Goal: Information Seeking & Learning: Learn about a topic

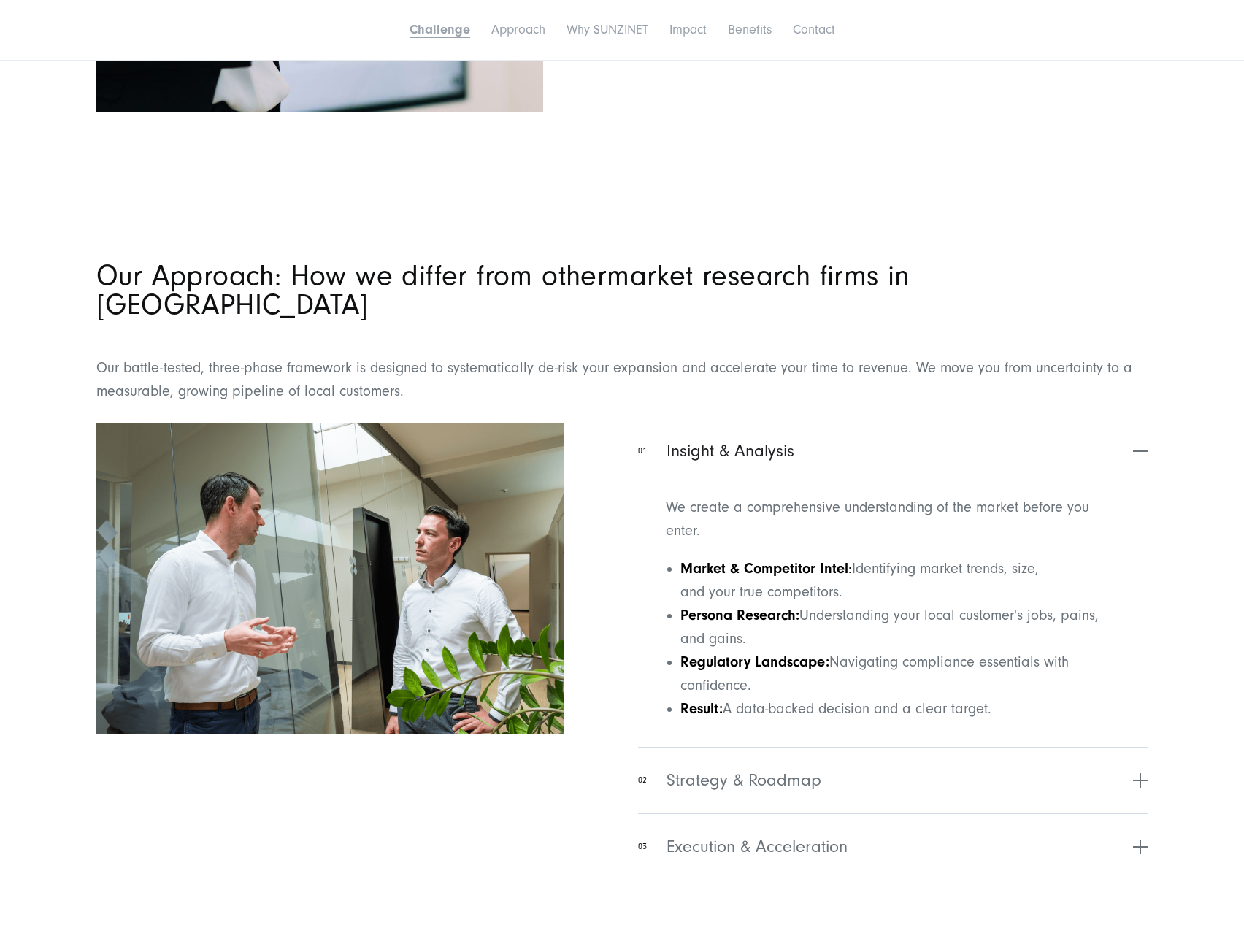
scroll to position [1387, 0]
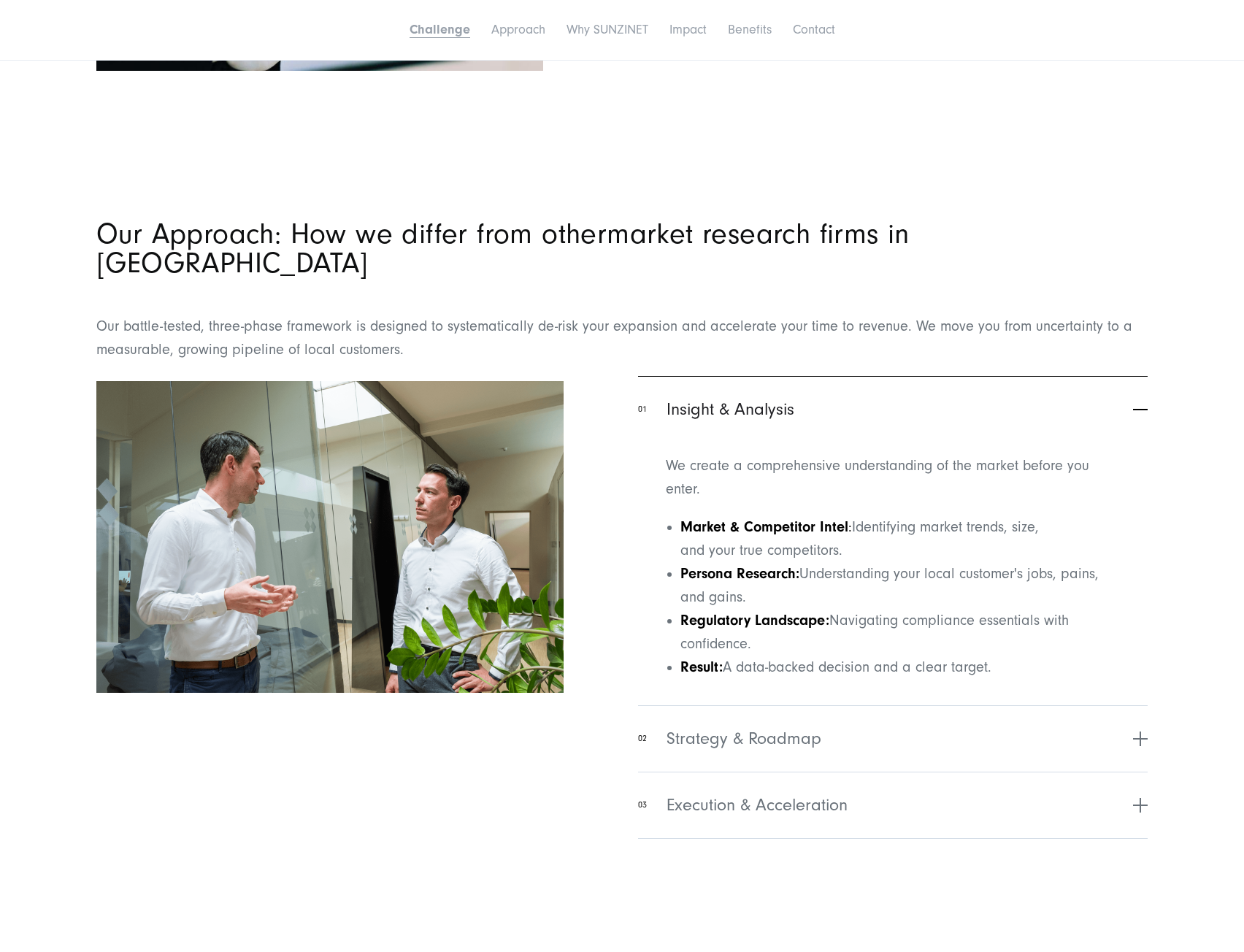
click at [1134, 388] on button "01 Insight & Analysis" at bounding box center [893, 409] width 510 height 66
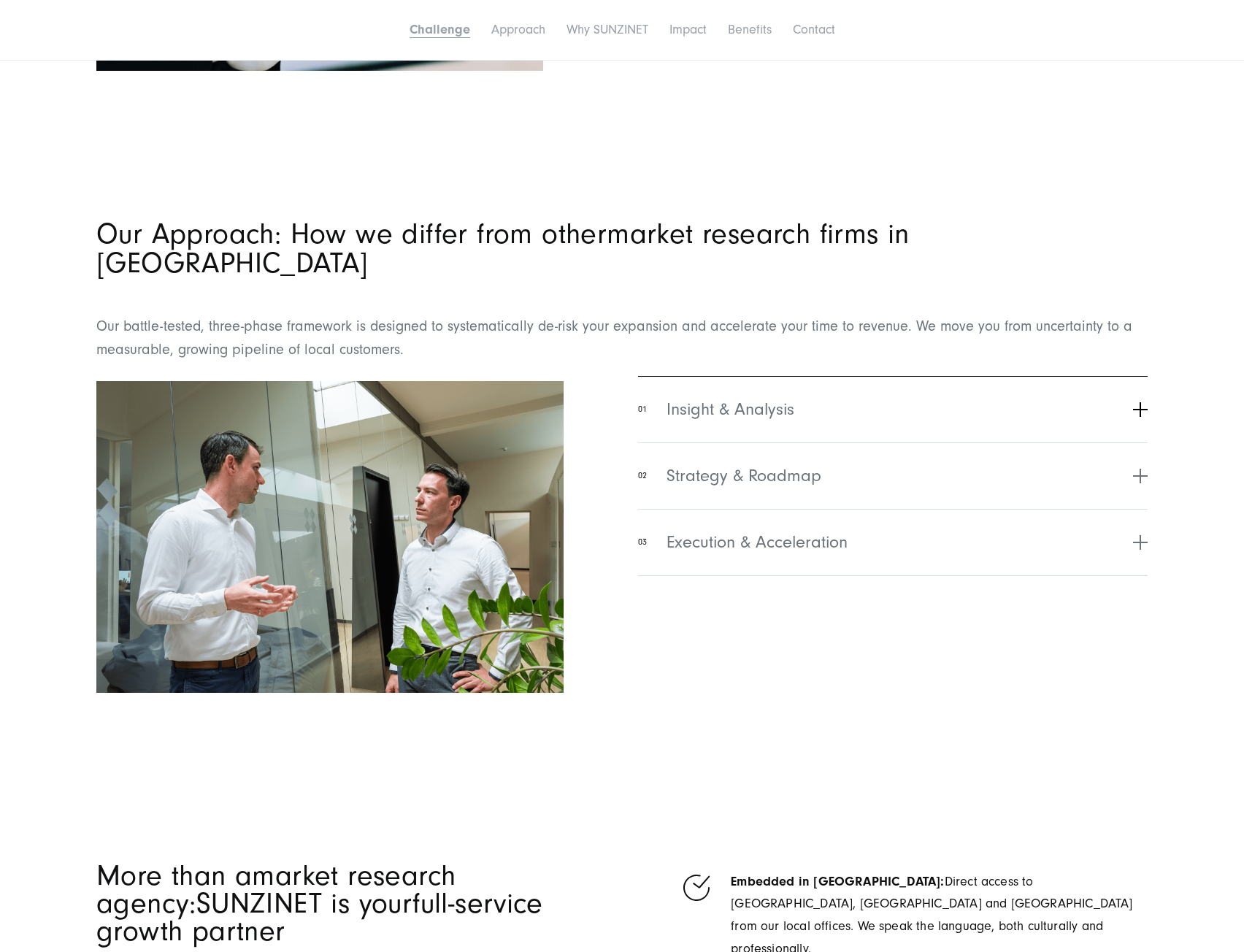
click at [1134, 381] on button "01 Insight & Analysis" at bounding box center [893, 409] width 510 height 66
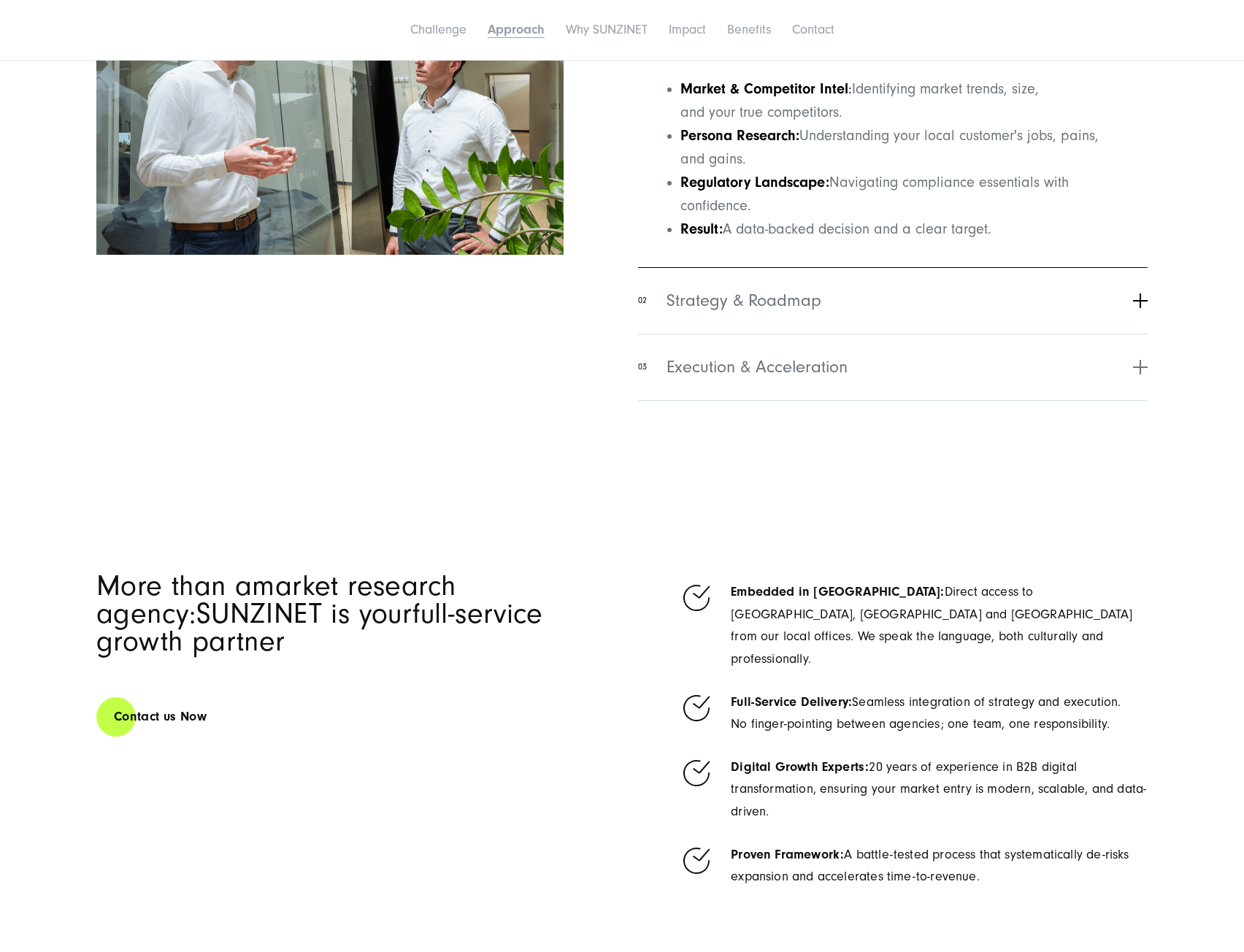
click at [1064, 267] on button "02 Strategy & Roadmap" at bounding box center [893, 300] width 510 height 66
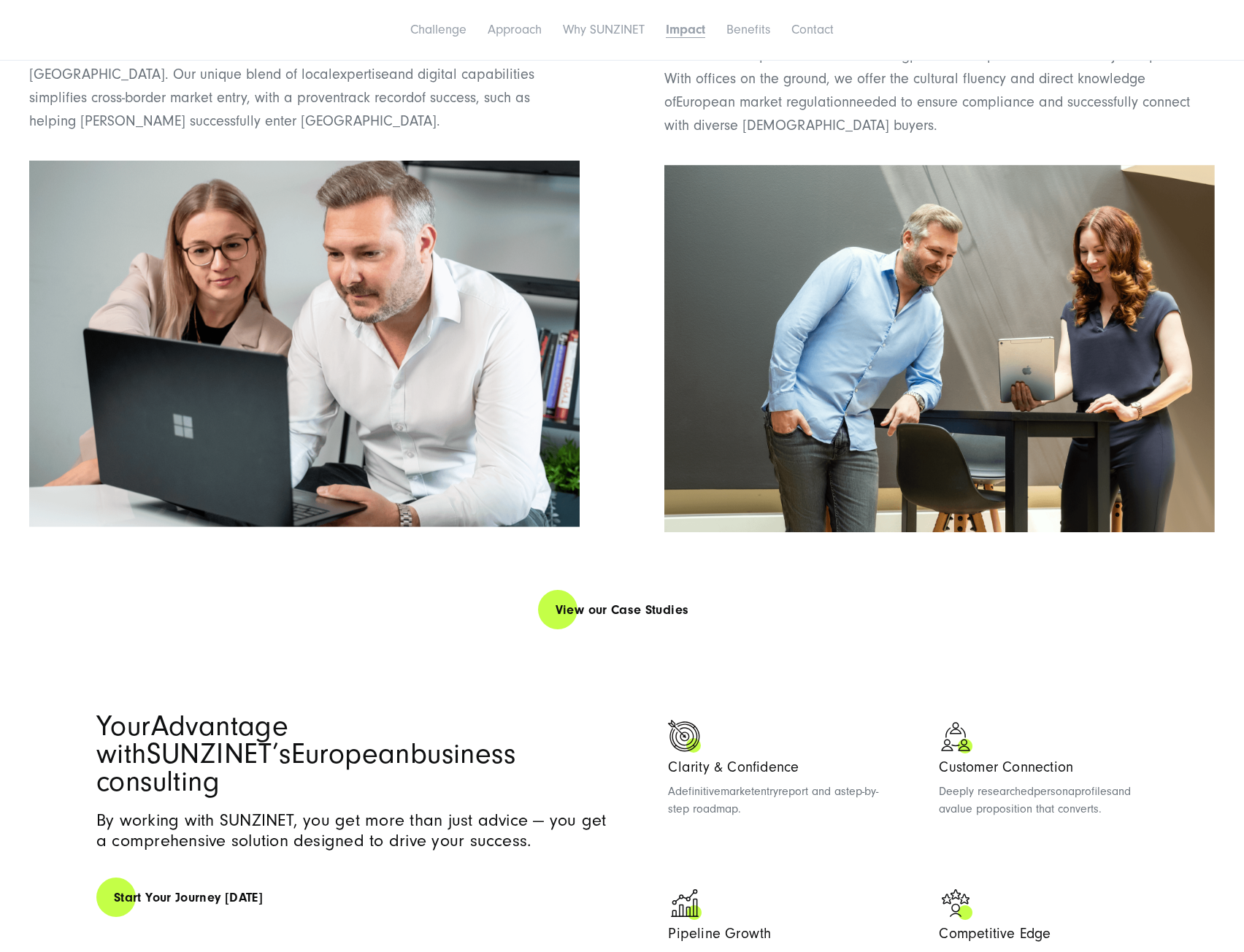
scroll to position [2917, 0]
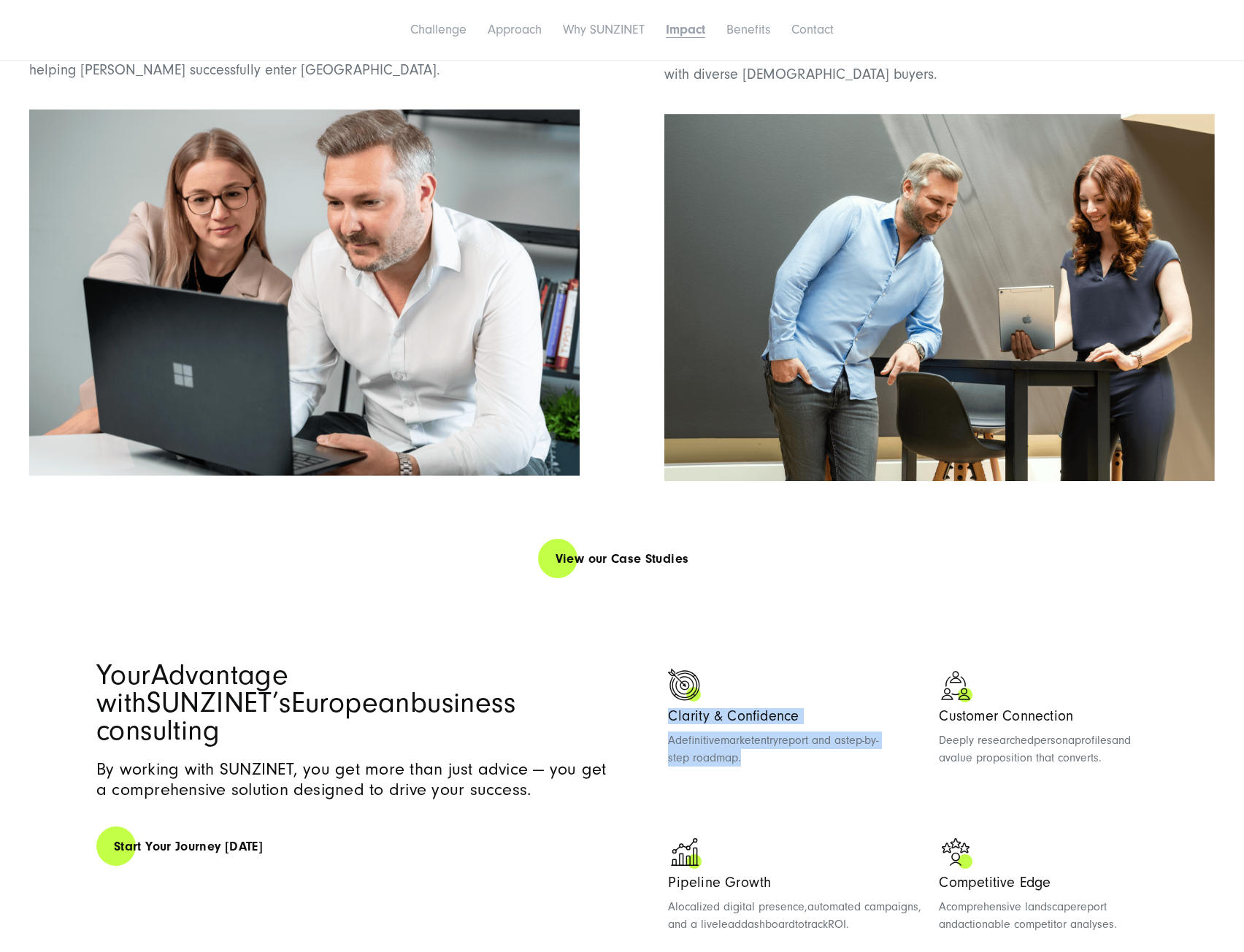
drag, startPoint x: 664, startPoint y: 632, endPoint x: 796, endPoint y: 680, distance: 140.5
click at [796, 680] on div "Your Advantage with [PERSON_NAME]’s European business consulting By working wit…" at bounding box center [622, 803] width 1052 height 284
click at [796, 731] on p "A definitive market entry report and a step-by-step roadmap ." at bounding box center [794, 748] width 253 height 35
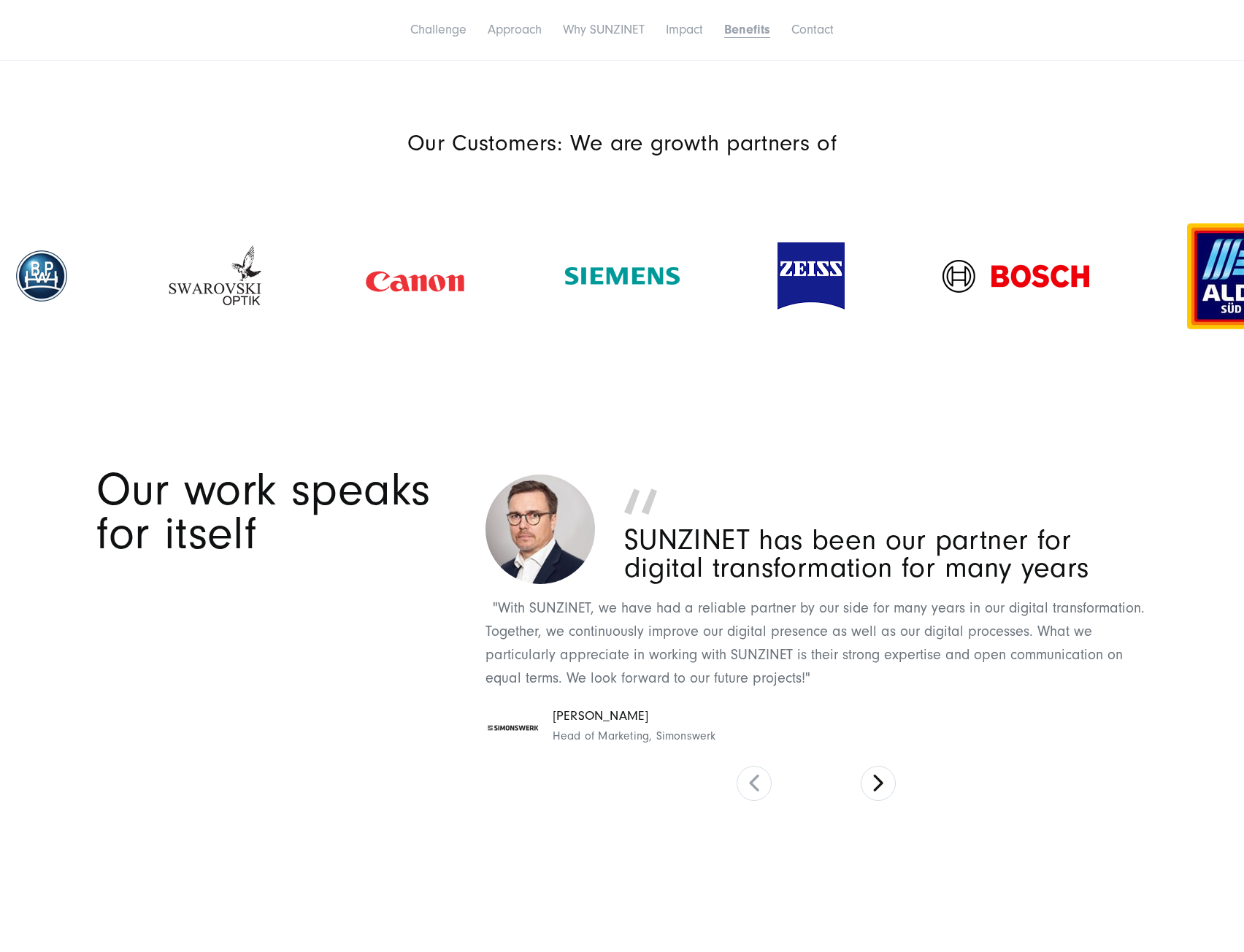
scroll to position [3866, 0]
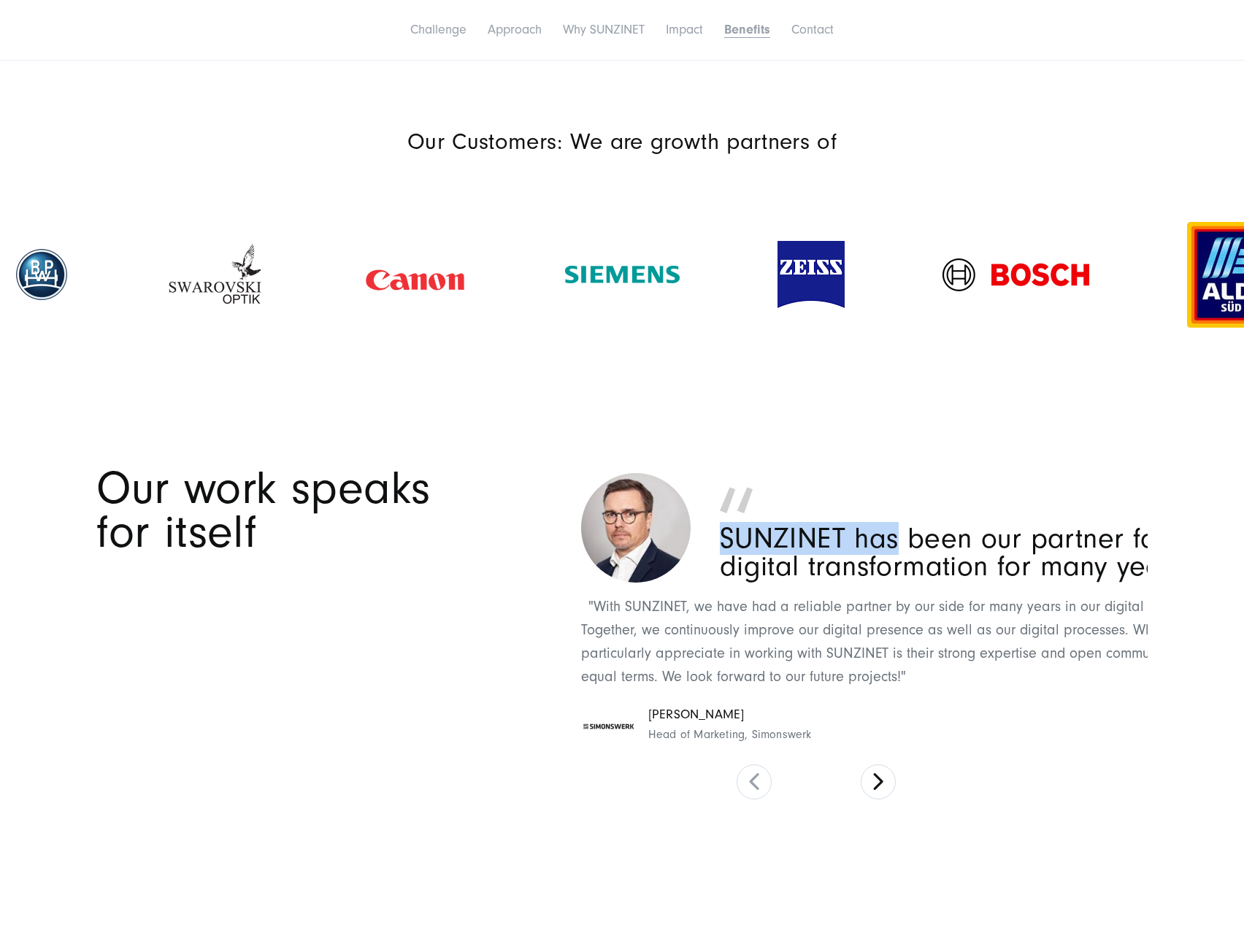
drag, startPoint x: 627, startPoint y: 453, endPoint x: 899, endPoint y: 474, distance: 272.8
click at [899, 525] on p "SUNZINET has been our partner for digital transformation for many years" at bounding box center [981, 553] width 524 height 56
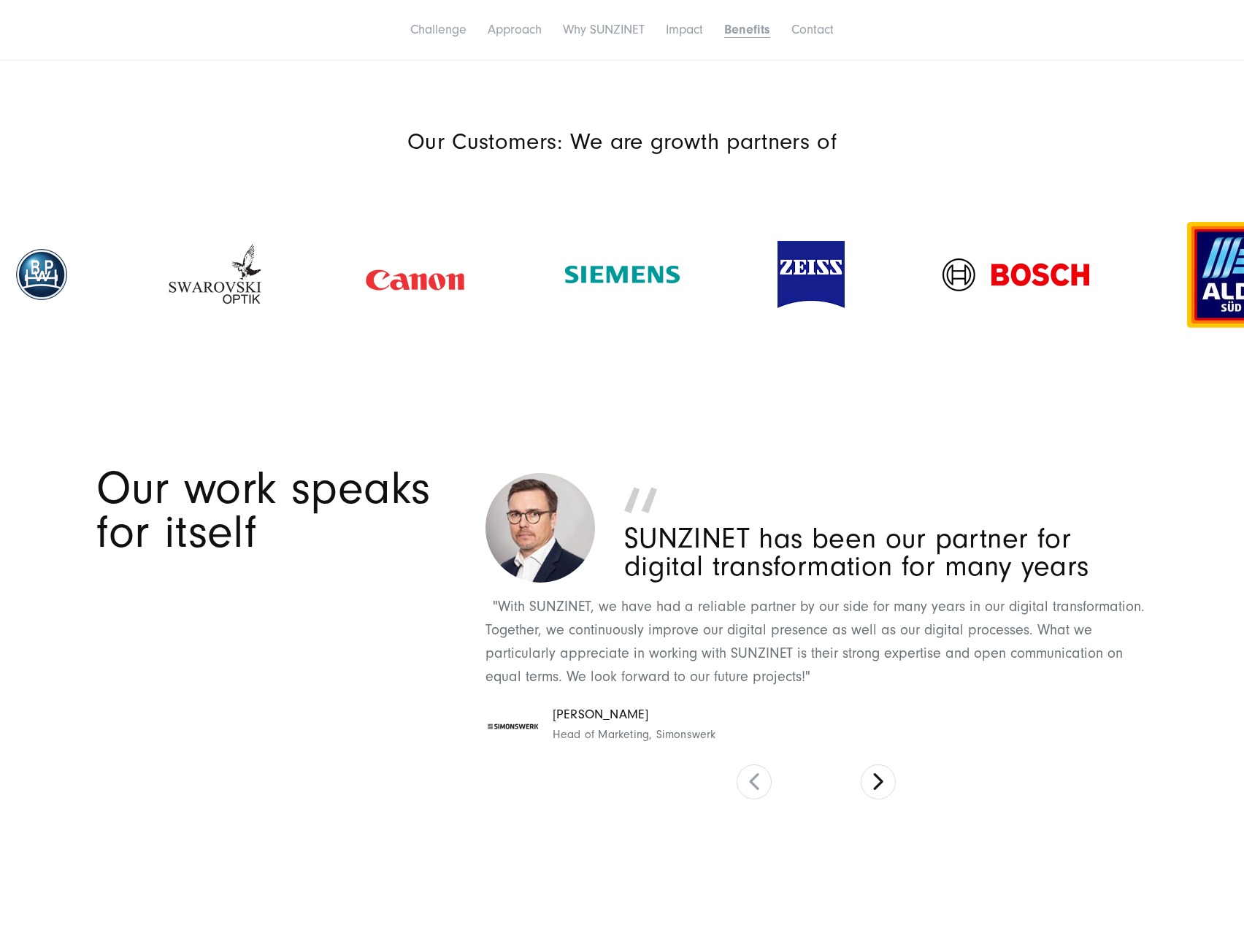
click at [954, 525] on p "SUNZINET has been our partner for digital transformation for many years" at bounding box center [886, 553] width 524 height 56
click at [877, 764] on button at bounding box center [878, 782] width 35 height 35
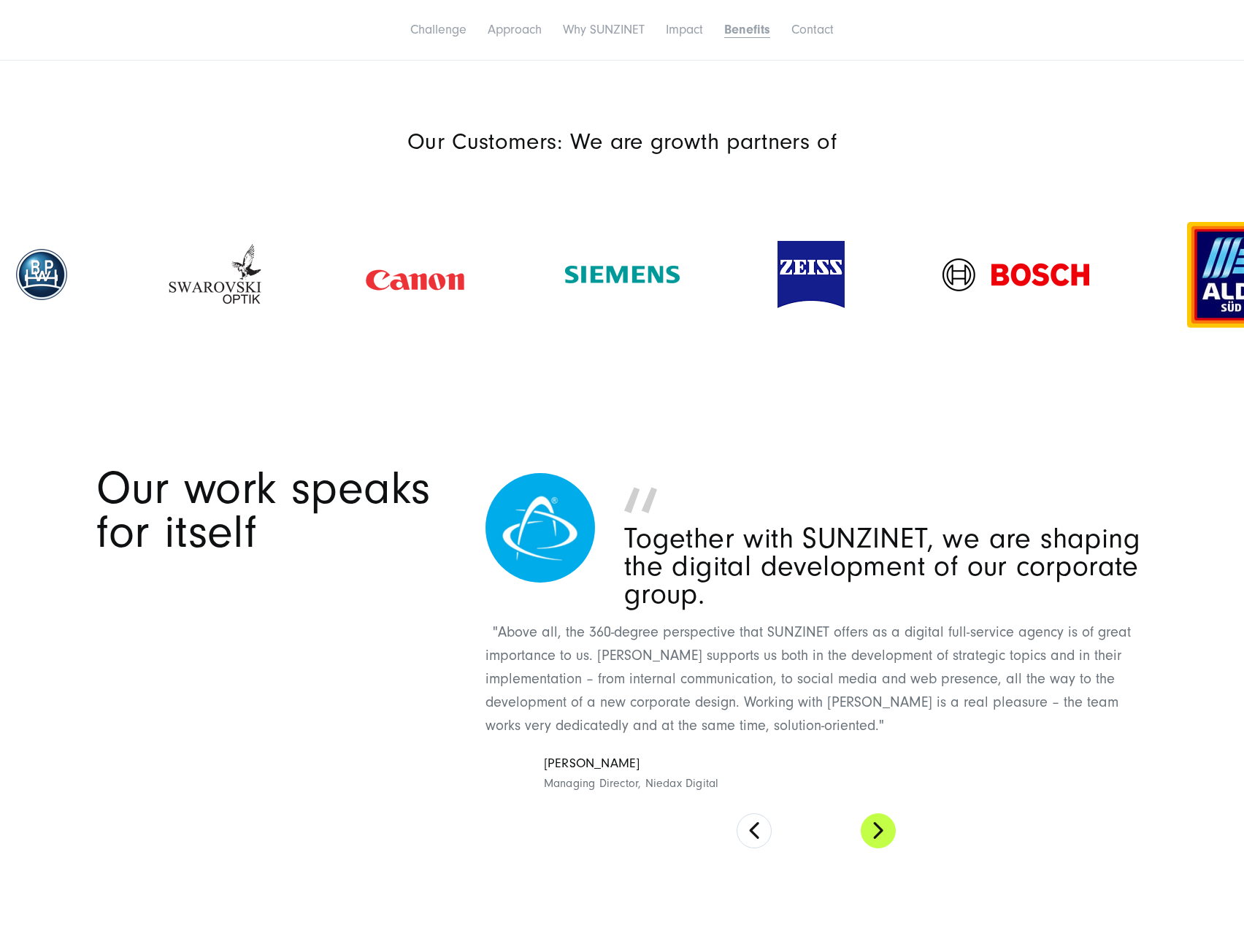
click at [879, 813] on button at bounding box center [878, 830] width 35 height 35
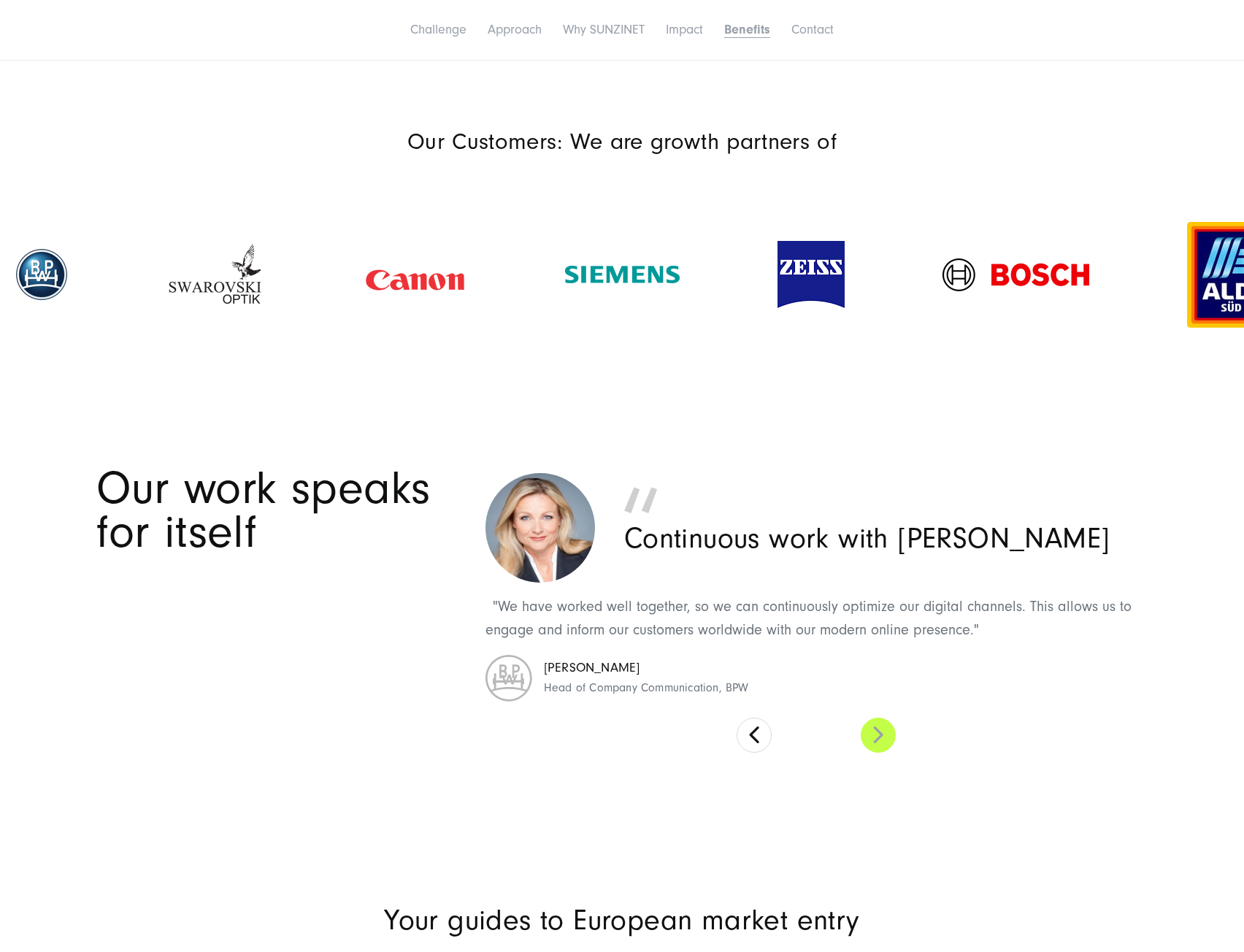
click at [888, 717] on button at bounding box center [878, 735] width 35 height 35
click at [882, 717] on button at bounding box center [878, 735] width 35 height 35
click at [761, 717] on button at bounding box center [754, 735] width 35 height 35
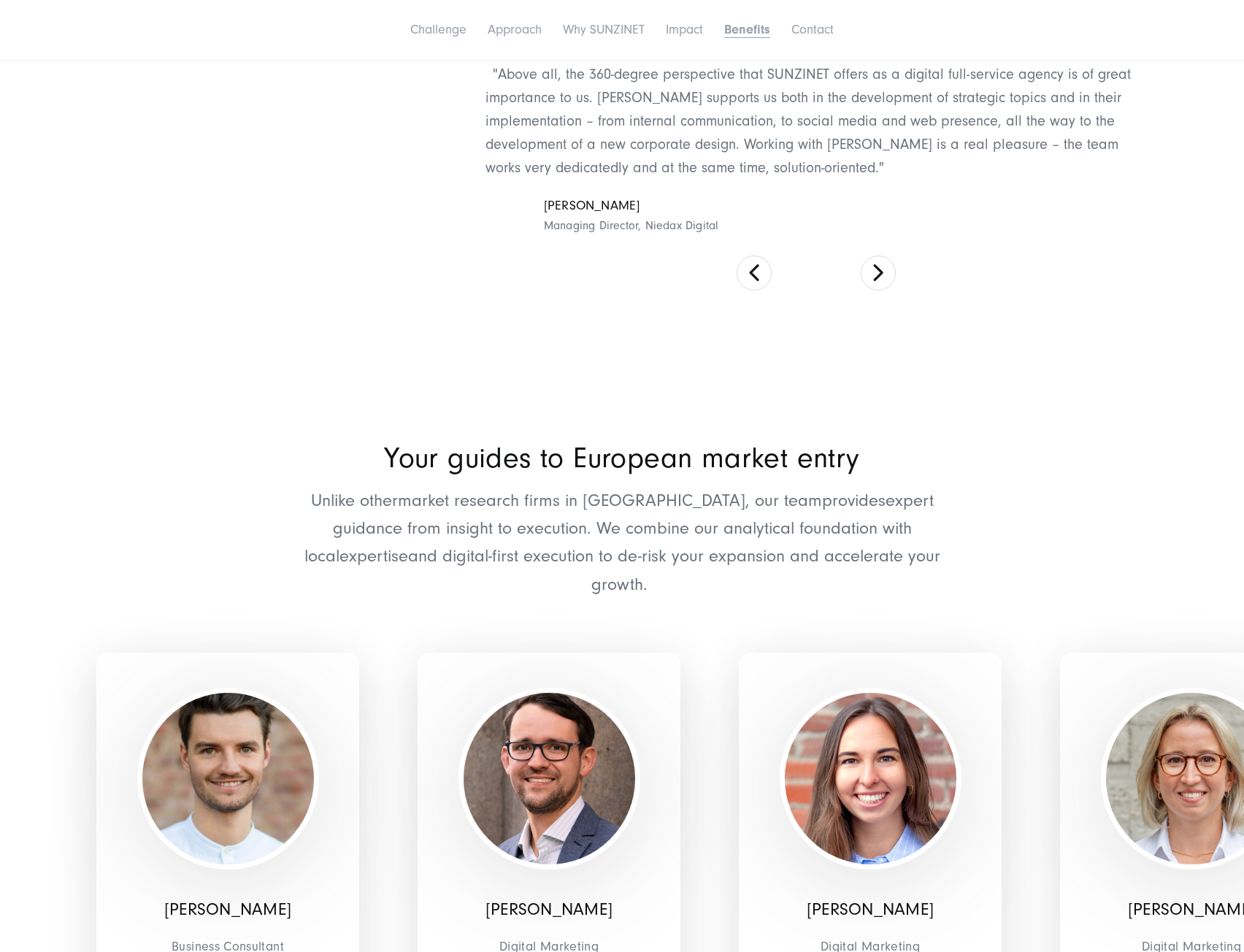
scroll to position [4669, 0]
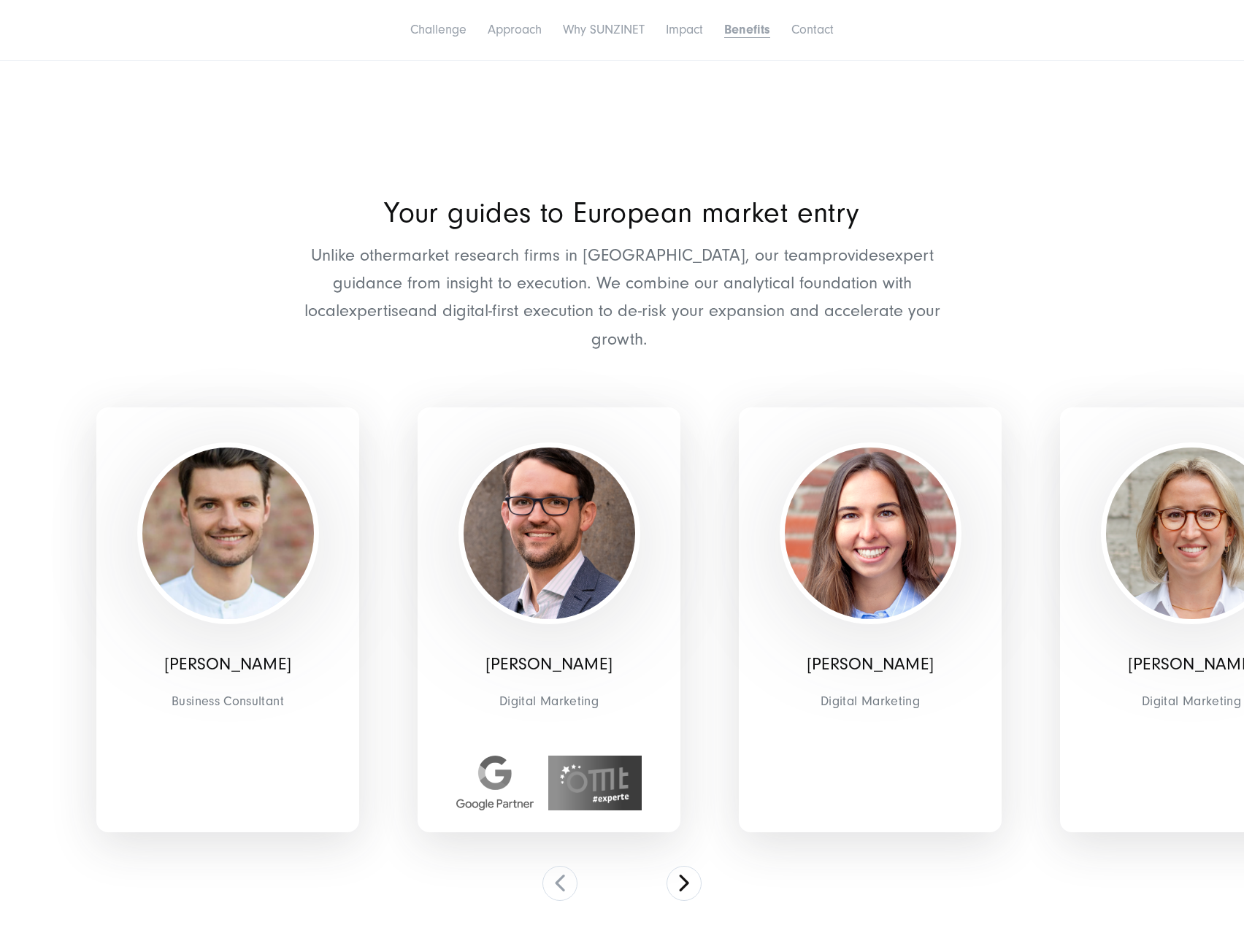
click at [663, 755] on div "[PERSON_NAME] Digital Marketing" at bounding box center [549, 619] width 321 height 518
click at [687, 865] on button at bounding box center [684, 883] width 35 height 35
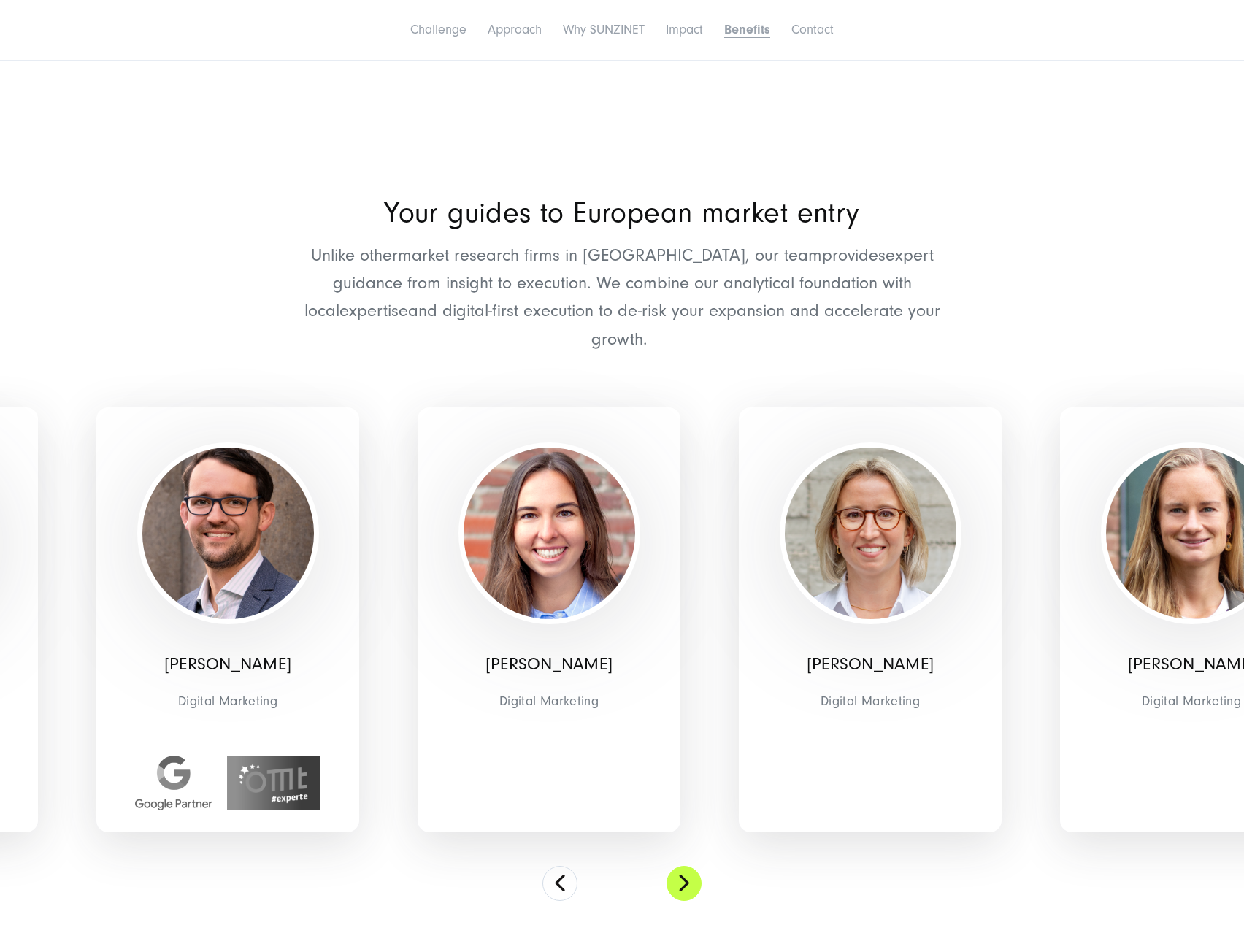
click at [687, 865] on button at bounding box center [684, 883] width 35 height 35
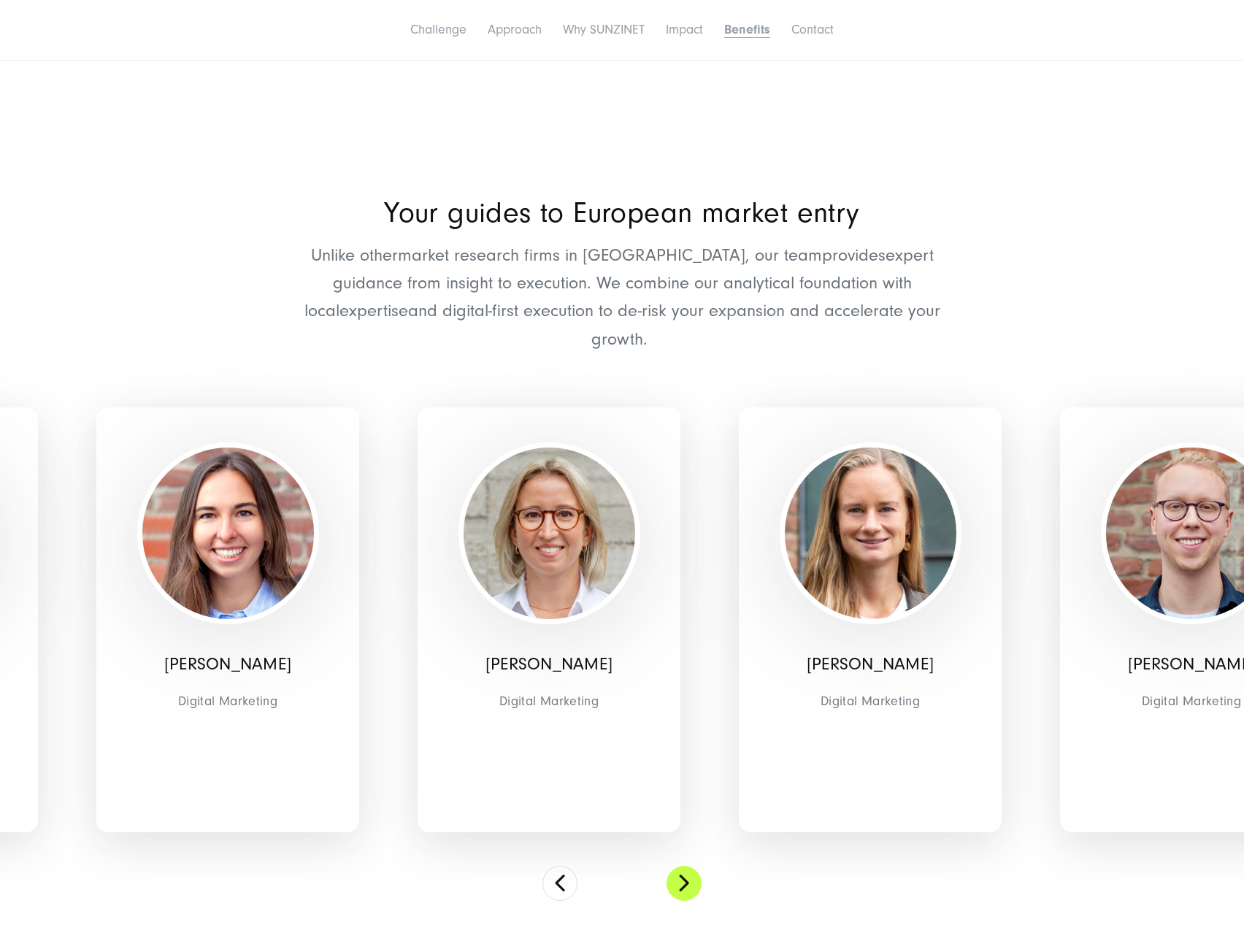
click at [687, 865] on button at bounding box center [684, 883] width 35 height 35
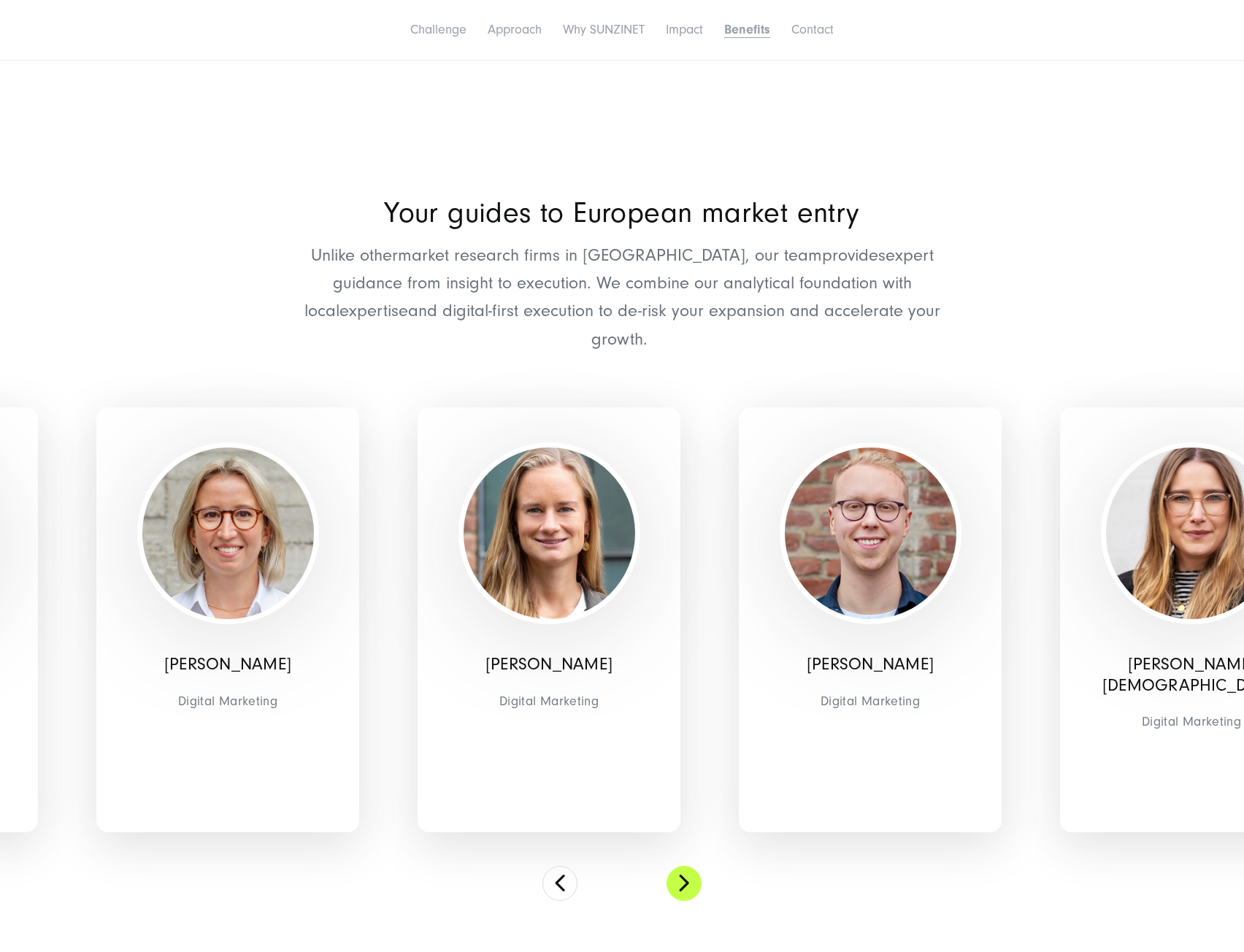
click at [687, 865] on button at bounding box center [684, 883] width 35 height 35
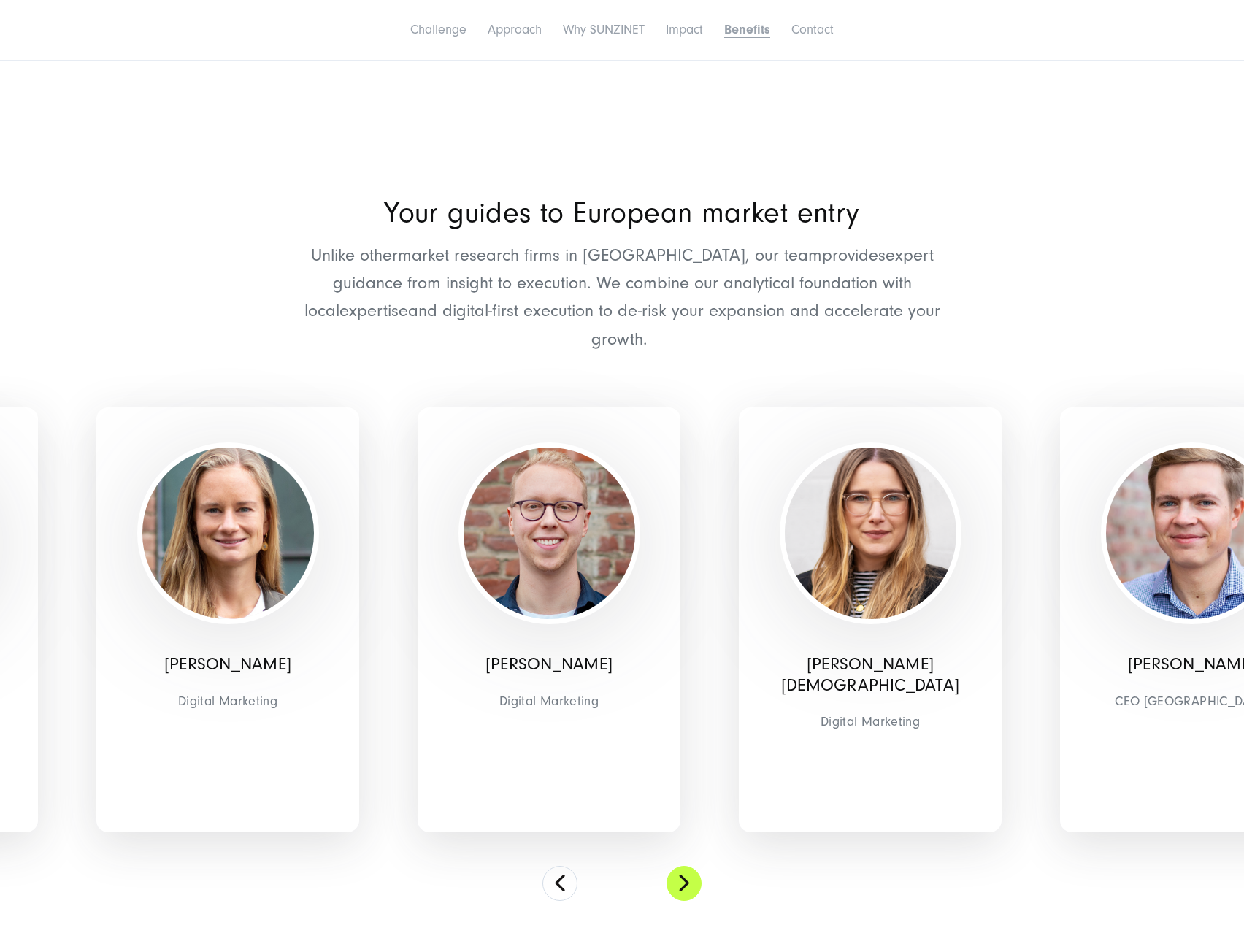
click at [687, 865] on button at bounding box center [684, 883] width 35 height 35
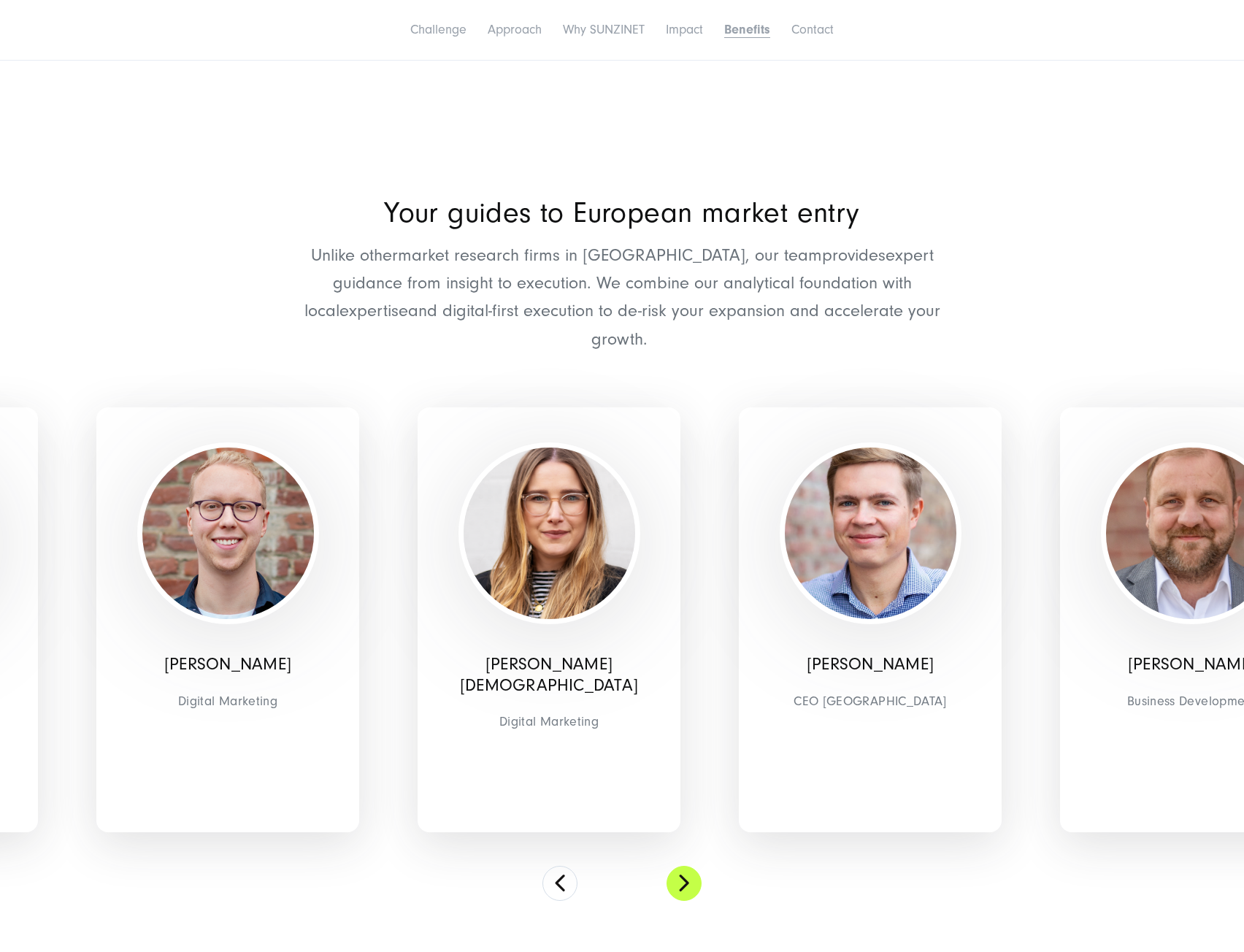
click at [687, 865] on button at bounding box center [684, 883] width 35 height 35
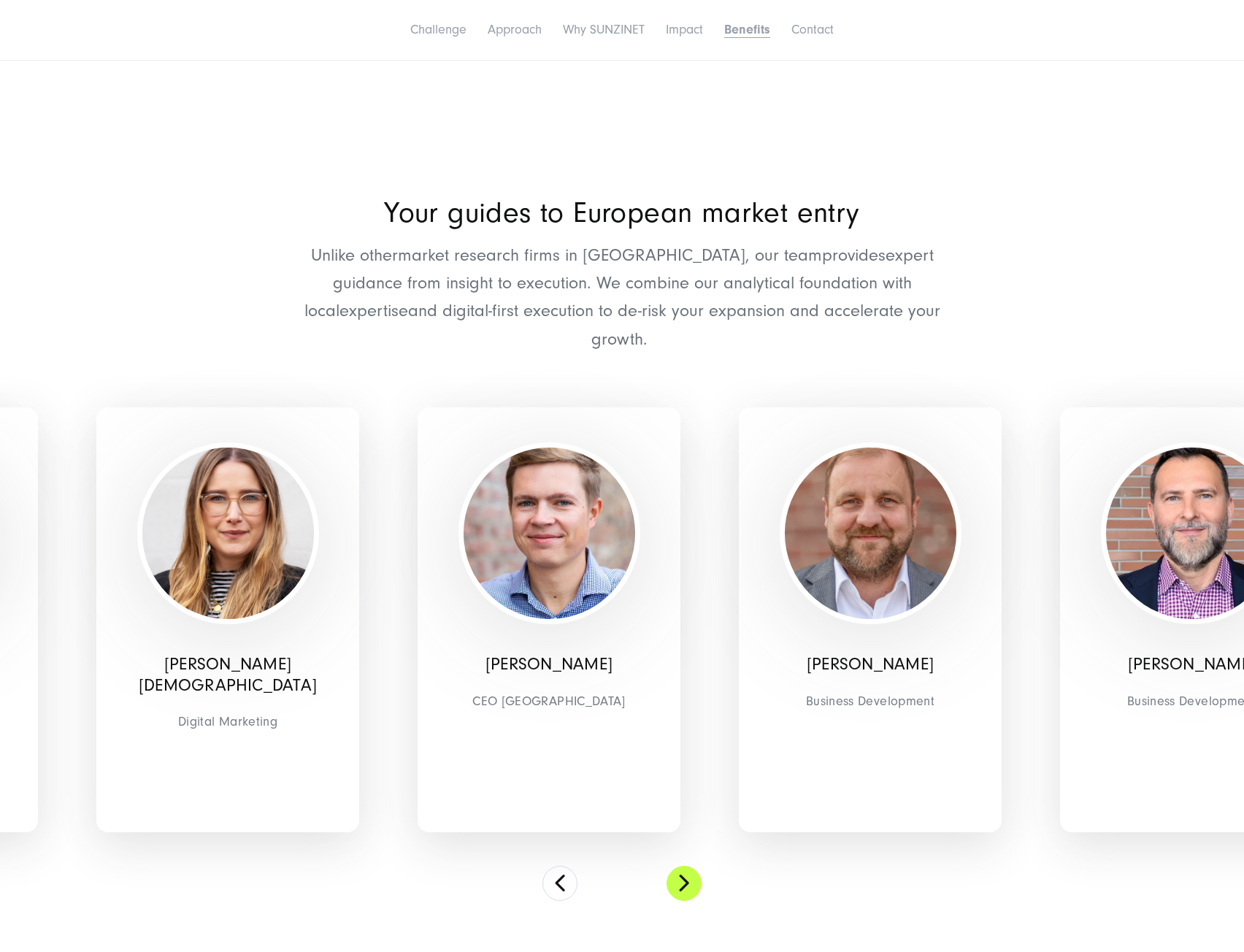
click at [687, 865] on button at bounding box center [684, 883] width 35 height 35
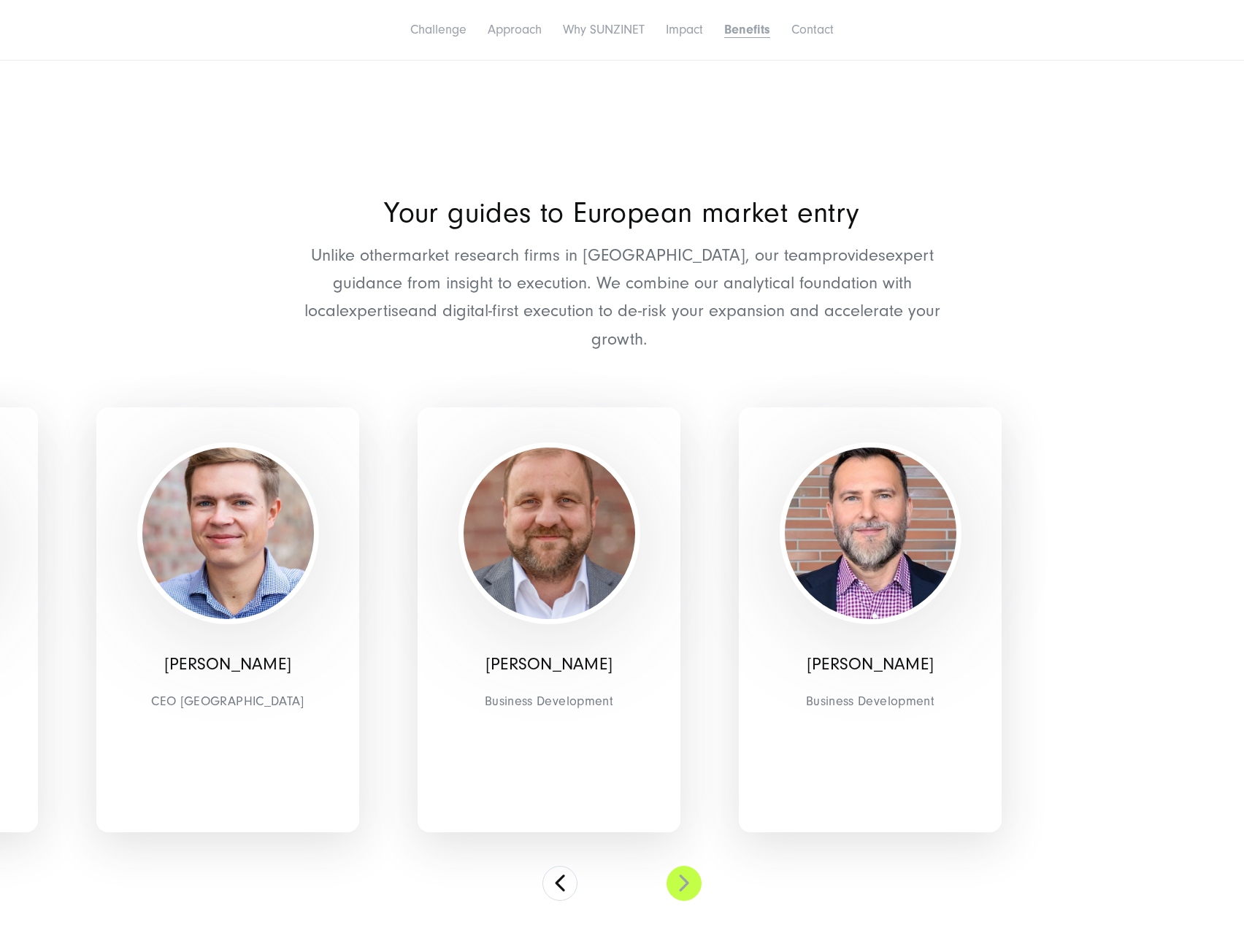
click at [687, 865] on button at bounding box center [684, 883] width 35 height 35
click at [549, 865] on button at bounding box center [560, 883] width 35 height 35
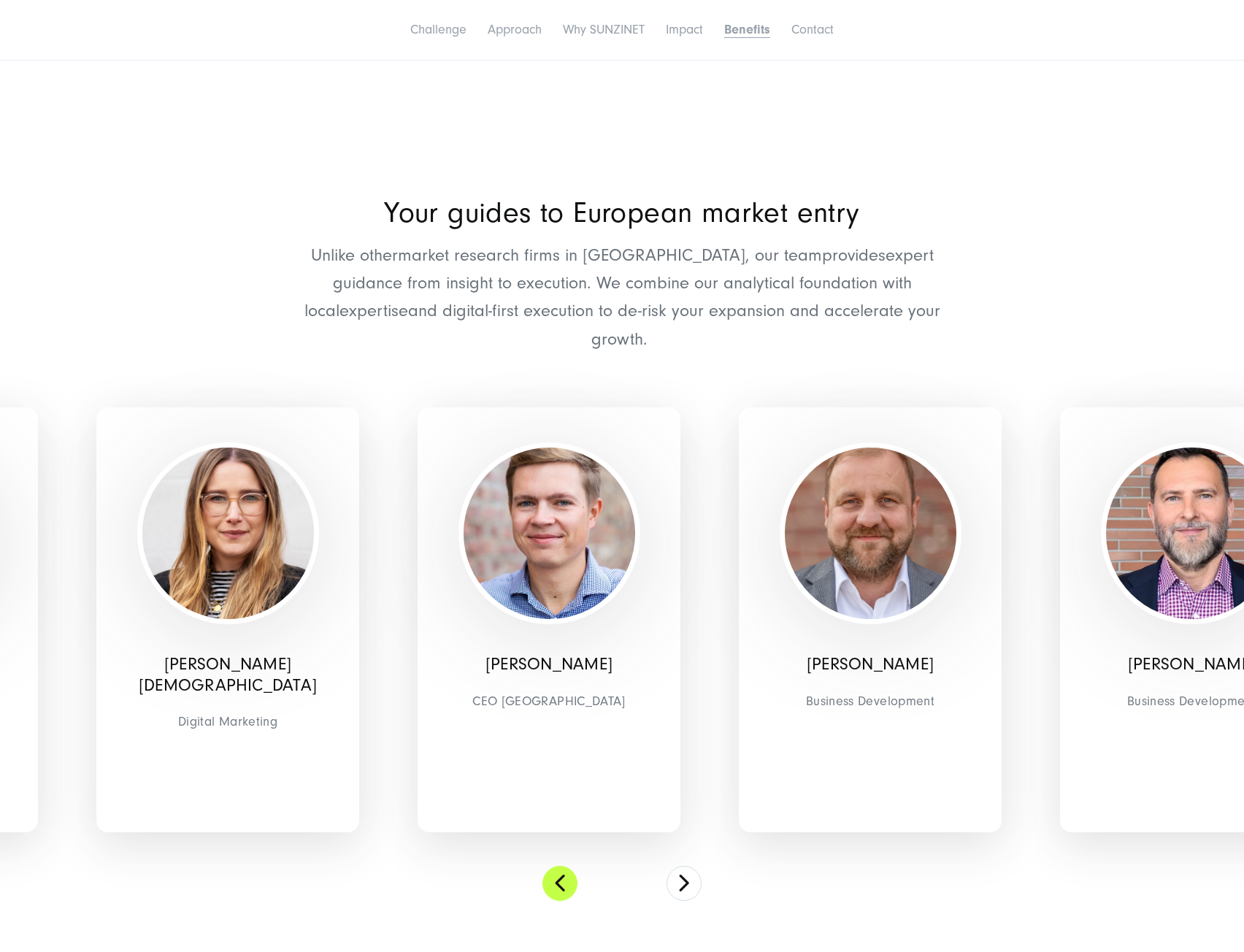
click at [549, 865] on button at bounding box center [560, 883] width 35 height 35
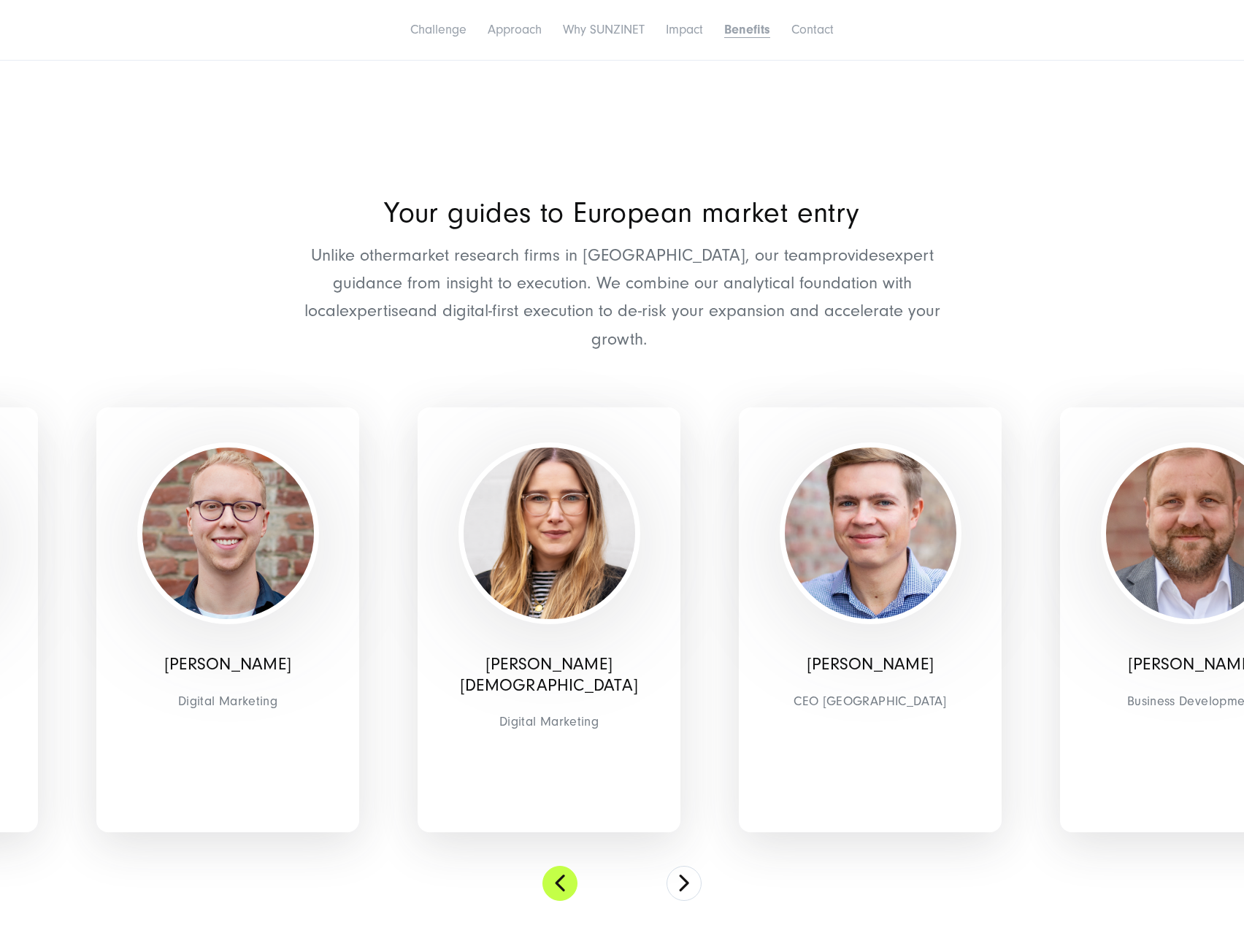
click at [549, 865] on button at bounding box center [560, 883] width 35 height 35
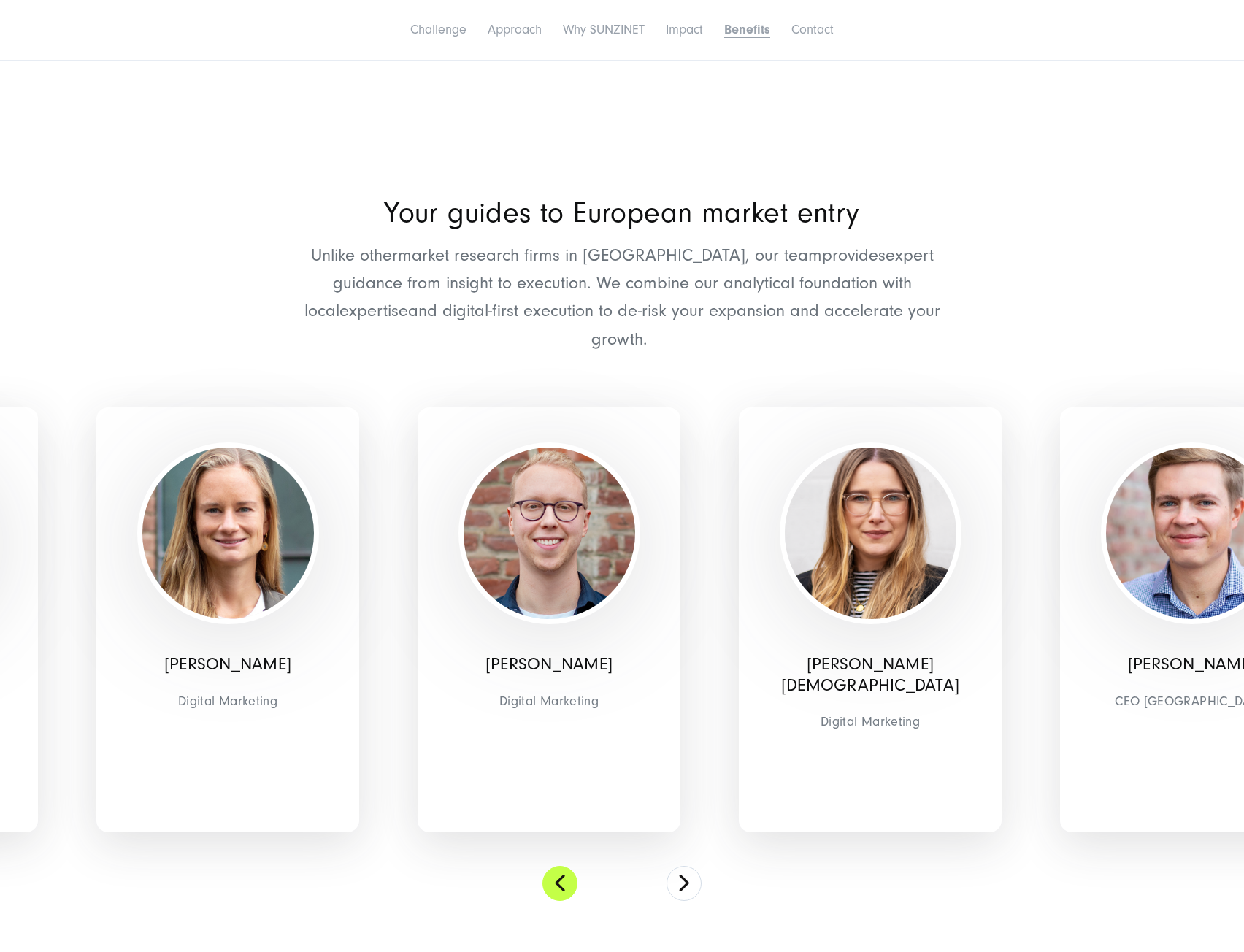
click at [549, 865] on button at bounding box center [560, 883] width 35 height 35
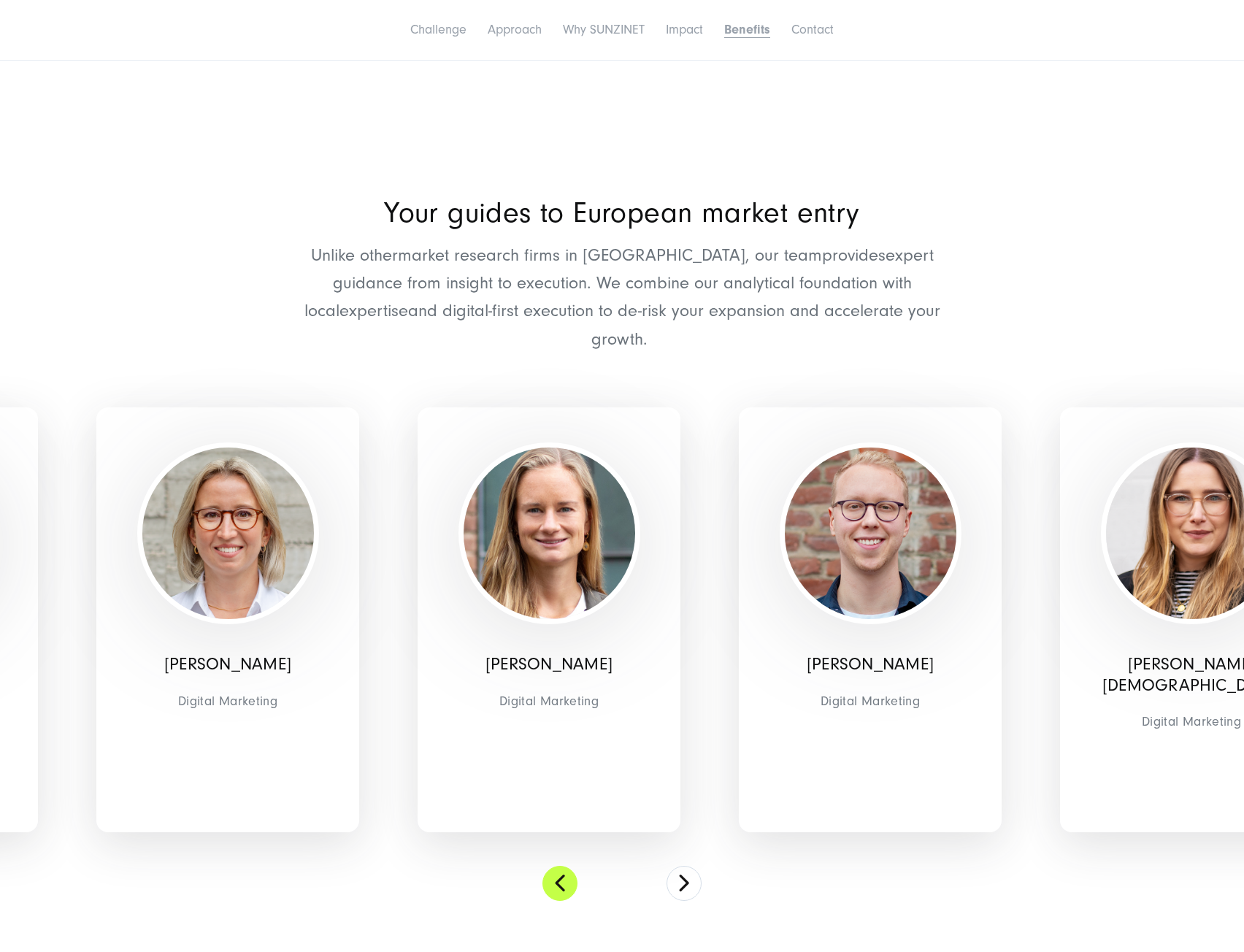
click at [549, 865] on button at bounding box center [560, 883] width 35 height 35
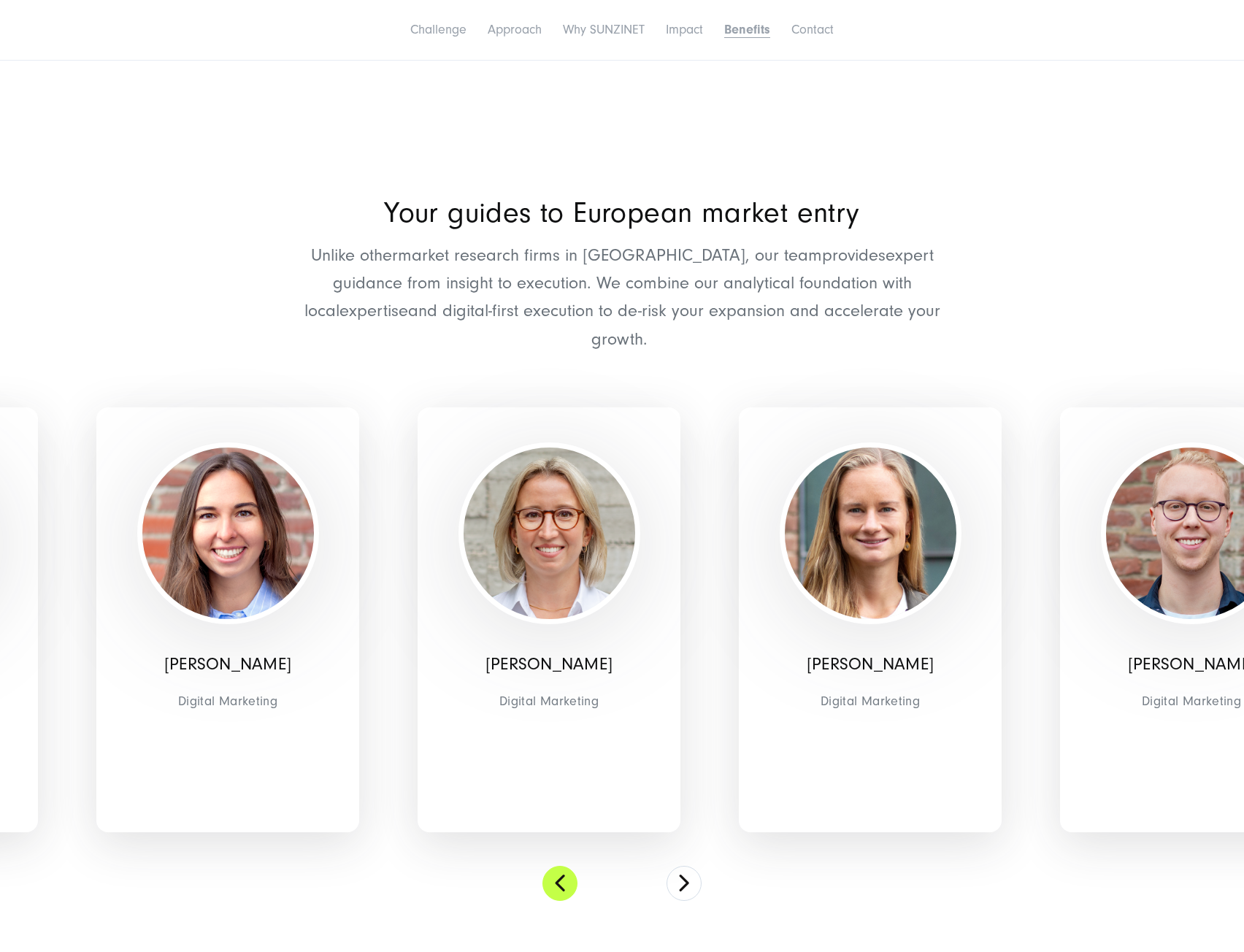
click at [549, 865] on button at bounding box center [560, 883] width 35 height 35
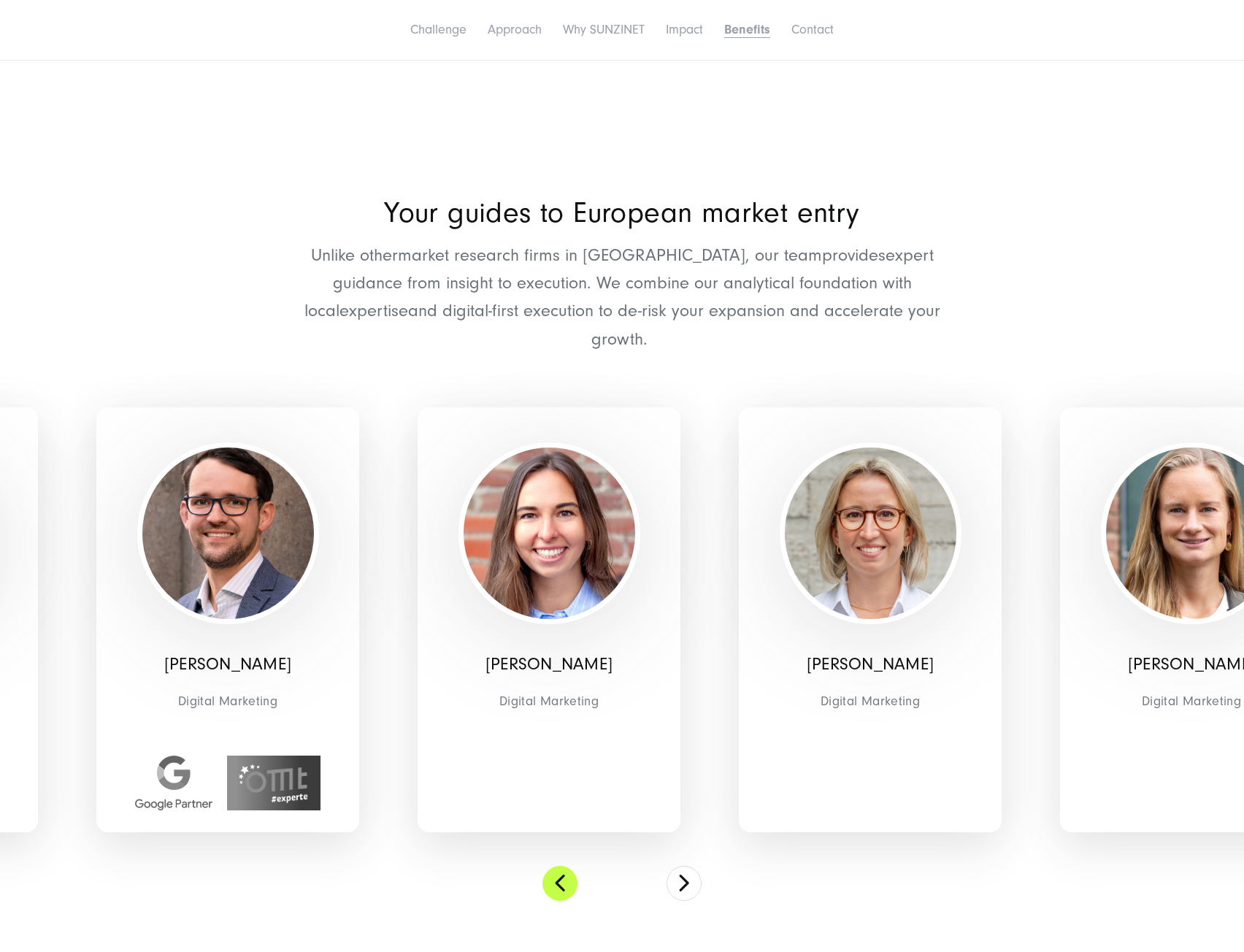
click at [550, 865] on button at bounding box center [560, 883] width 35 height 35
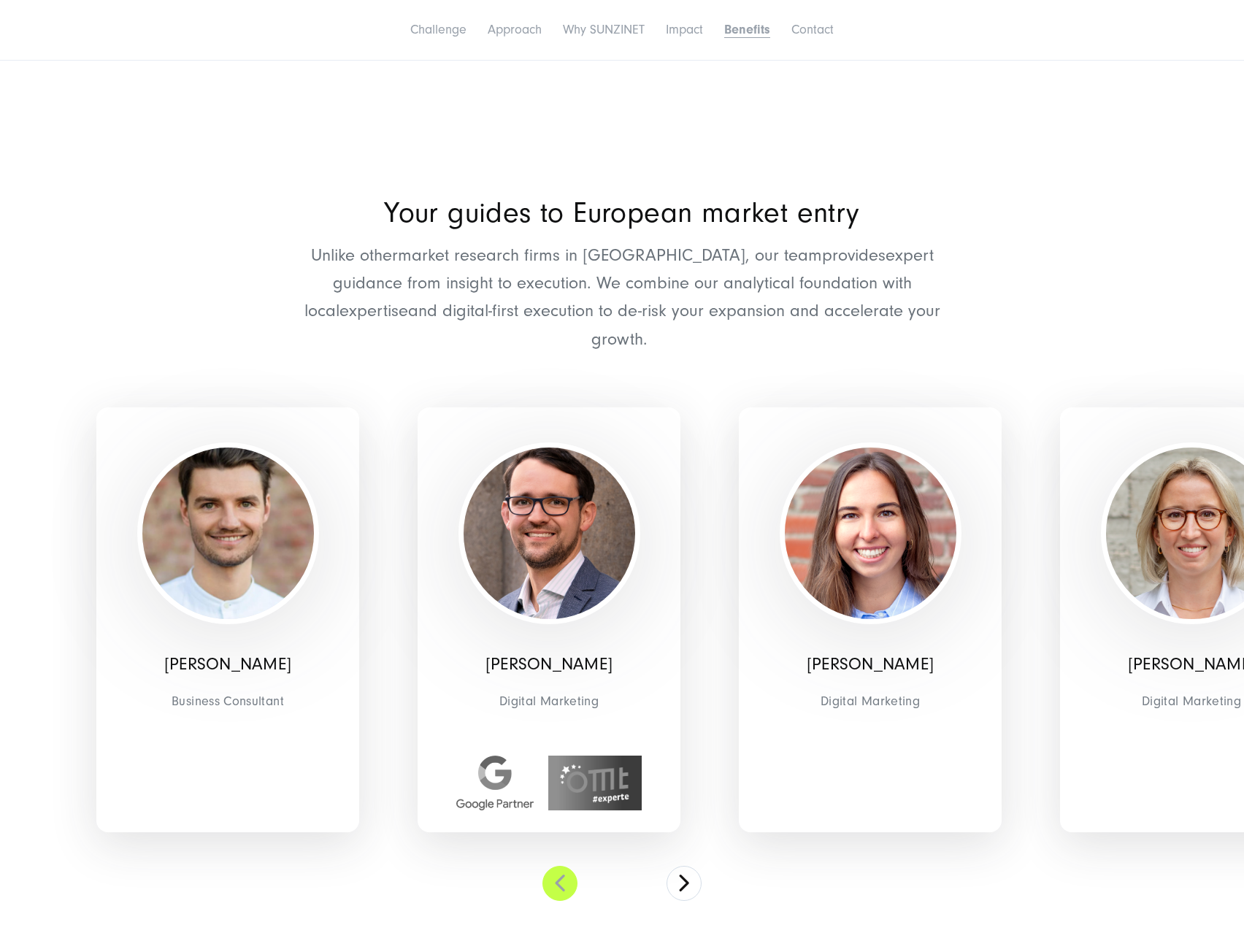
click at [550, 865] on button at bounding box center [560, 883] width 35 height 35
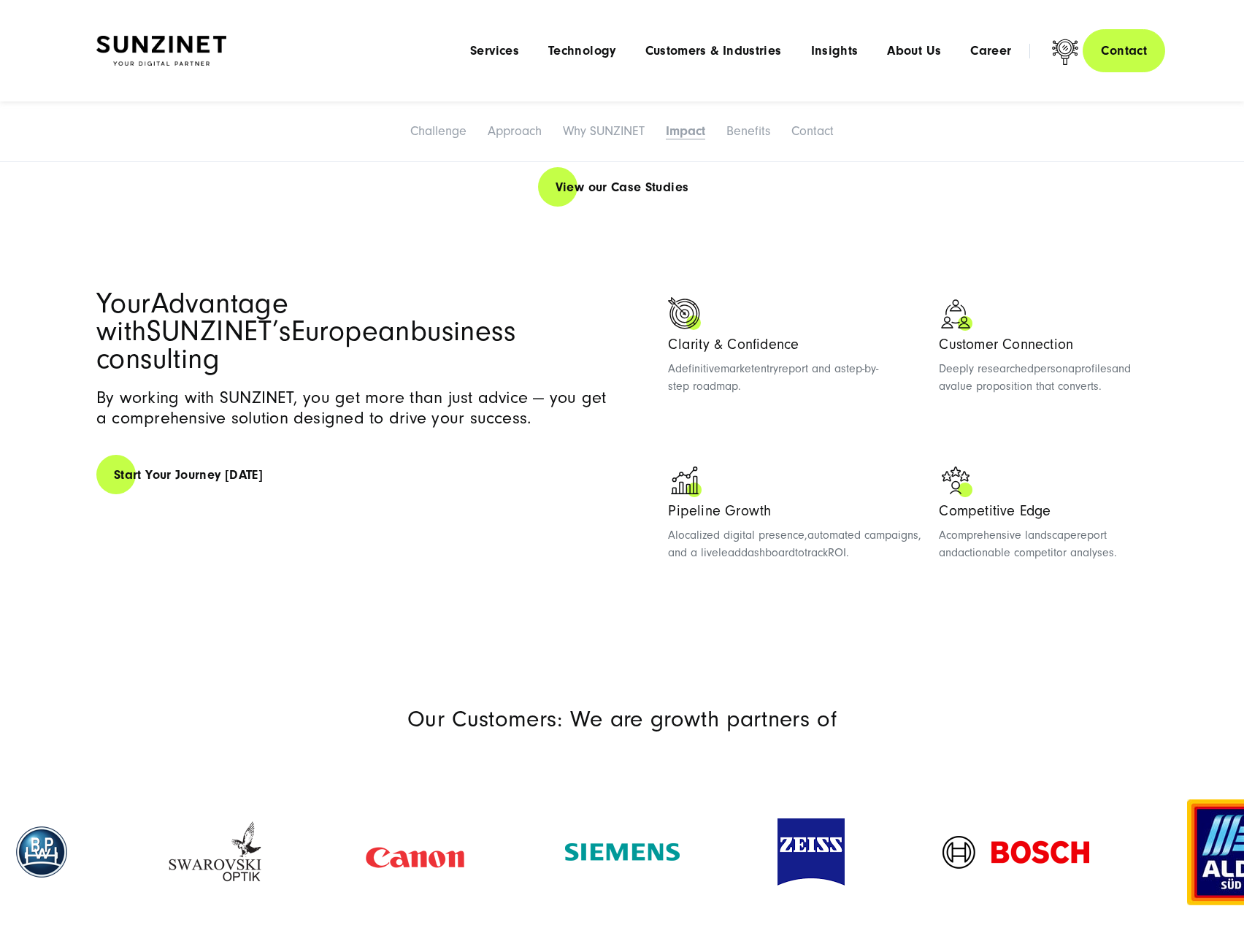
scroll to position [3063, 0]
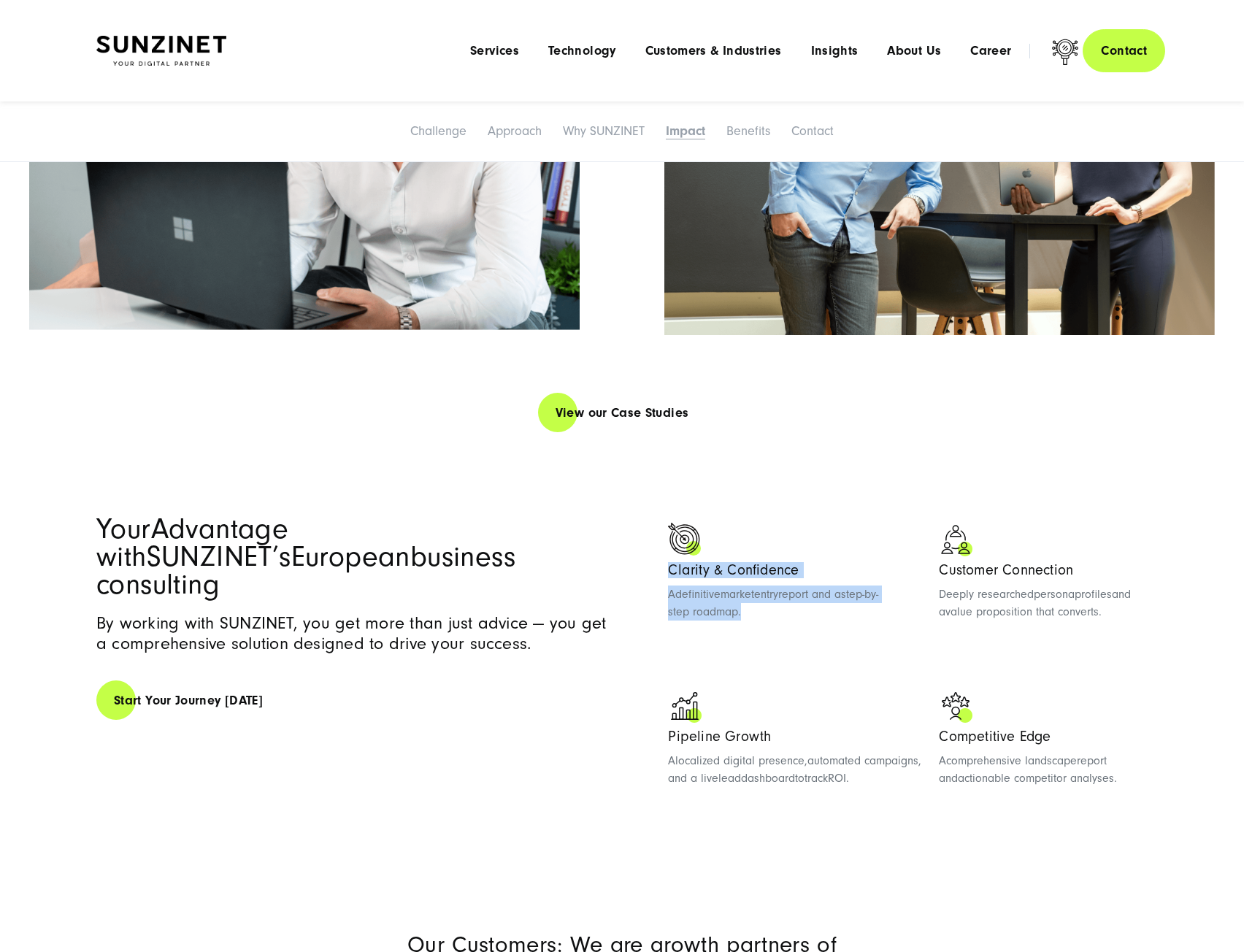
drag, startPoint x: 659, startPoint y: 492, endPoint x: 814, endPoint y: 568, distance: 172.6
click at [814, 568] on div "Your Advantage with [PERSON_NAME]’s European business consulting By working wit…" at bounding box center [622, 657] width 1052 height 284
click at [807, 562] on ul "Clarity & Confidence A definitive market entry report and a step-by-step roadma…" at bounding box center [907, 661] width 480 height 277
drag, startPoint x: 798, startPoint y: 544, endPoint x: 652, endPoint y: 474, distance: 161.9
click at [652, 515] on div "Your Advantage with [PERSON_NAME]’s European business consulting By working wit…" at bounding box center [622, 657] width 1052 height 284
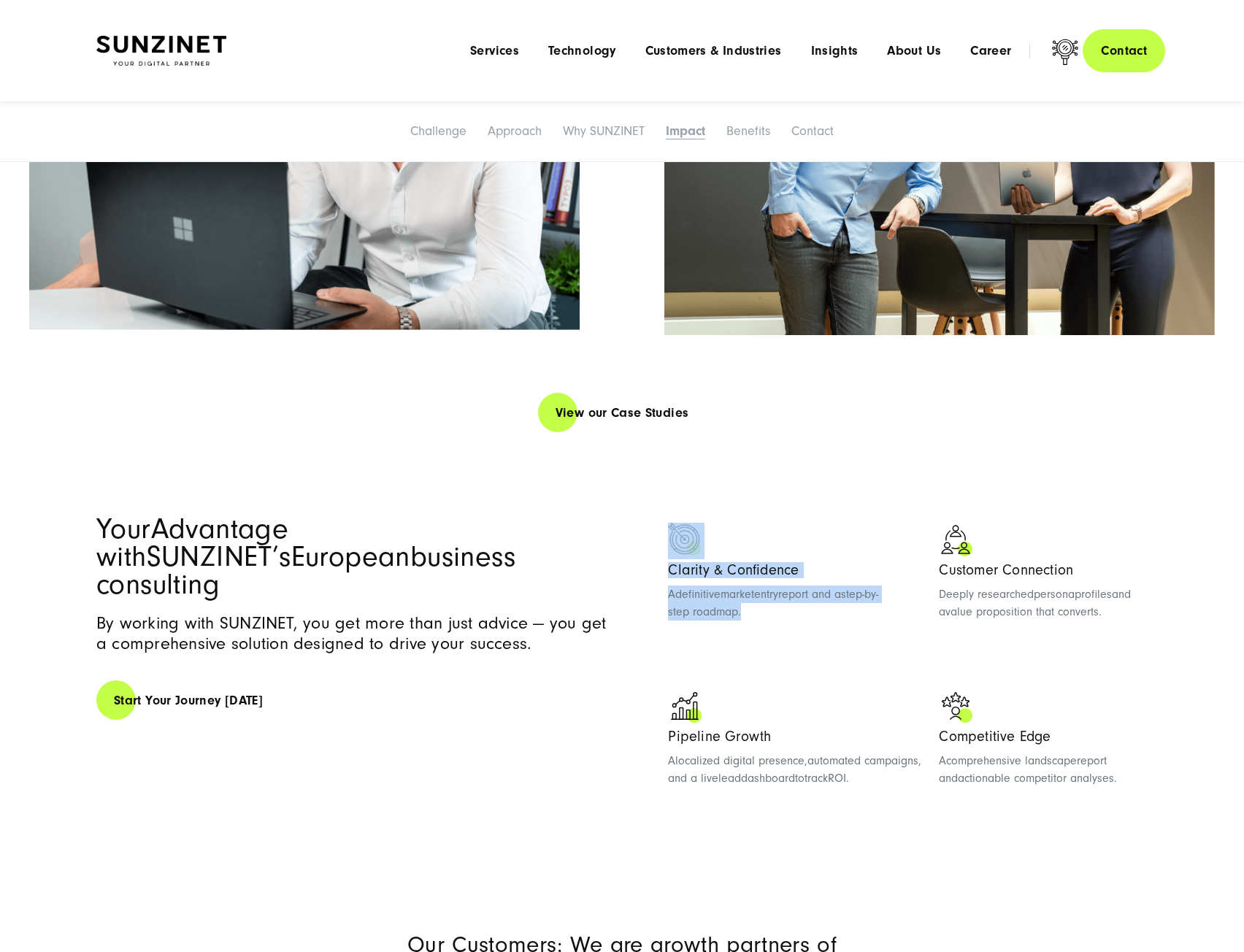
click at [652, 515] on div "Your Advantage with [PERSON_NAME]’s European business consulting By working wit…" at bounding box center [622, 657] width 1052 height 284
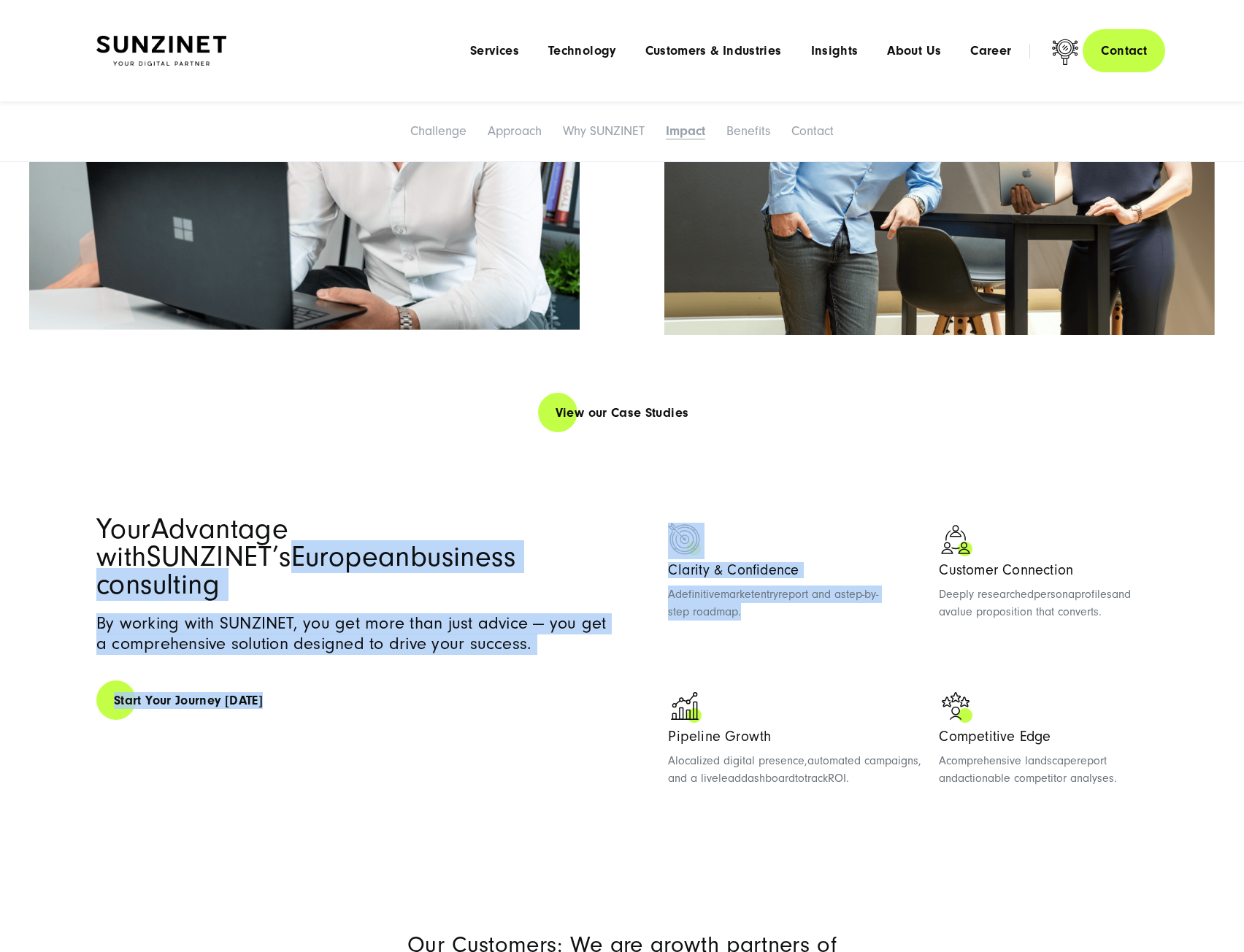
drag, startPoint x: 645, startPoint y: 438, endPoint x: 747, endPoint y: 567, distance: 164.5
click at [747, 567] on div "Your Advantage with [PERSON_NAME]’s European business consulting By working wit…" at bounding box center [622, 657] width 1052 height 284
drag, startPoint x: 749, startPoint y: 566, endPoint x: 776, endPoint y: 540, distance: 37.5
click at [749, 564] on ul "Clarity & Confidence A definitive market entry report and a step-by-step roadma…" at bounding box center [907, 661] width 480 height 277
click at [785, 586] on p "A definitive market entry report and a step-by-step roadmap ." at bounding box center [794, 603] width 253 height 35
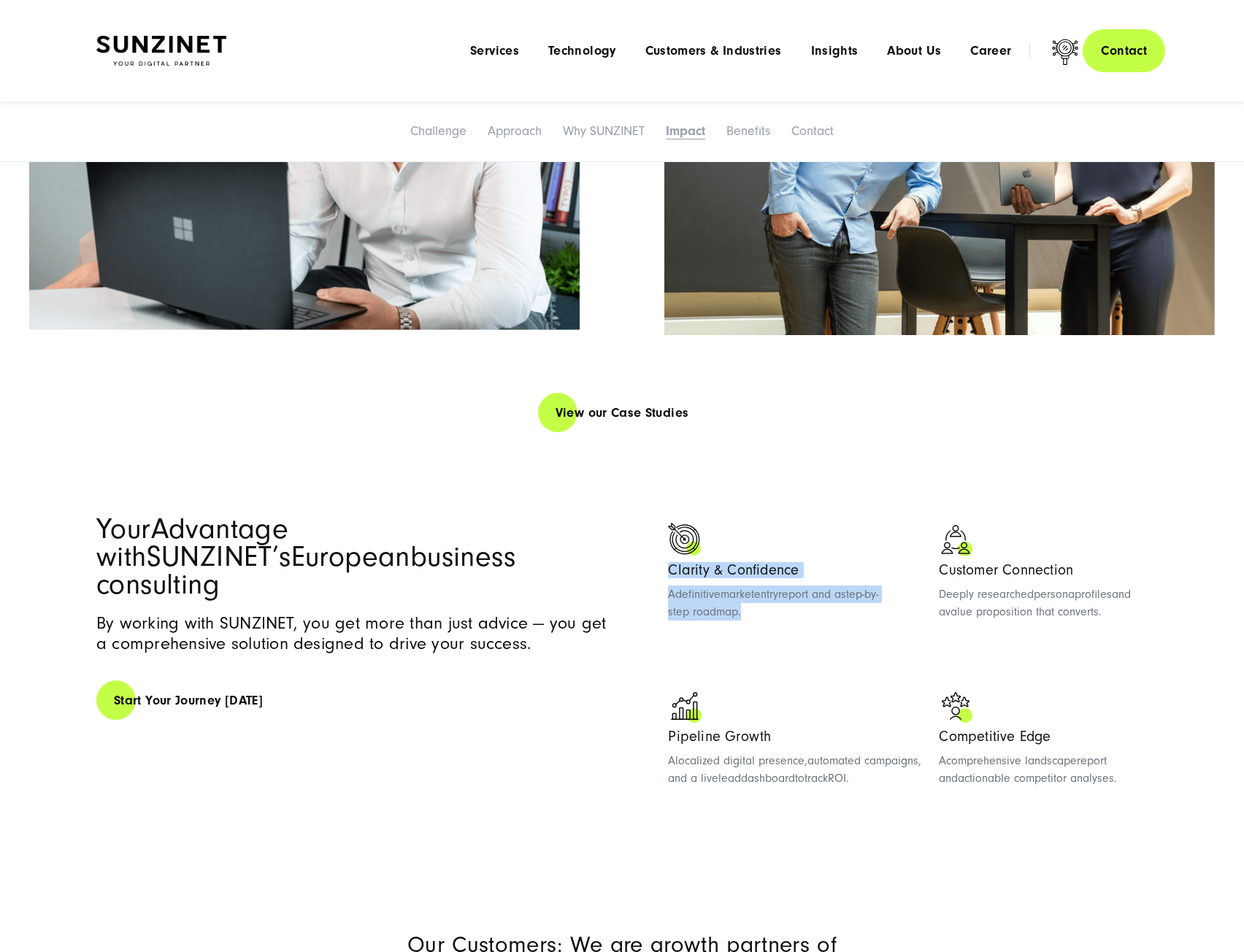
drag, startPoint x: 790, startPoint y: 538, endPoint x: 661, endPoint y: 489, distance: 138.0
click at [661, 515] on div "Your Advantage with [PERSON_NAME]’s European business consulting By working wit…" at bounding box center [622, 657] width 1052 height 284
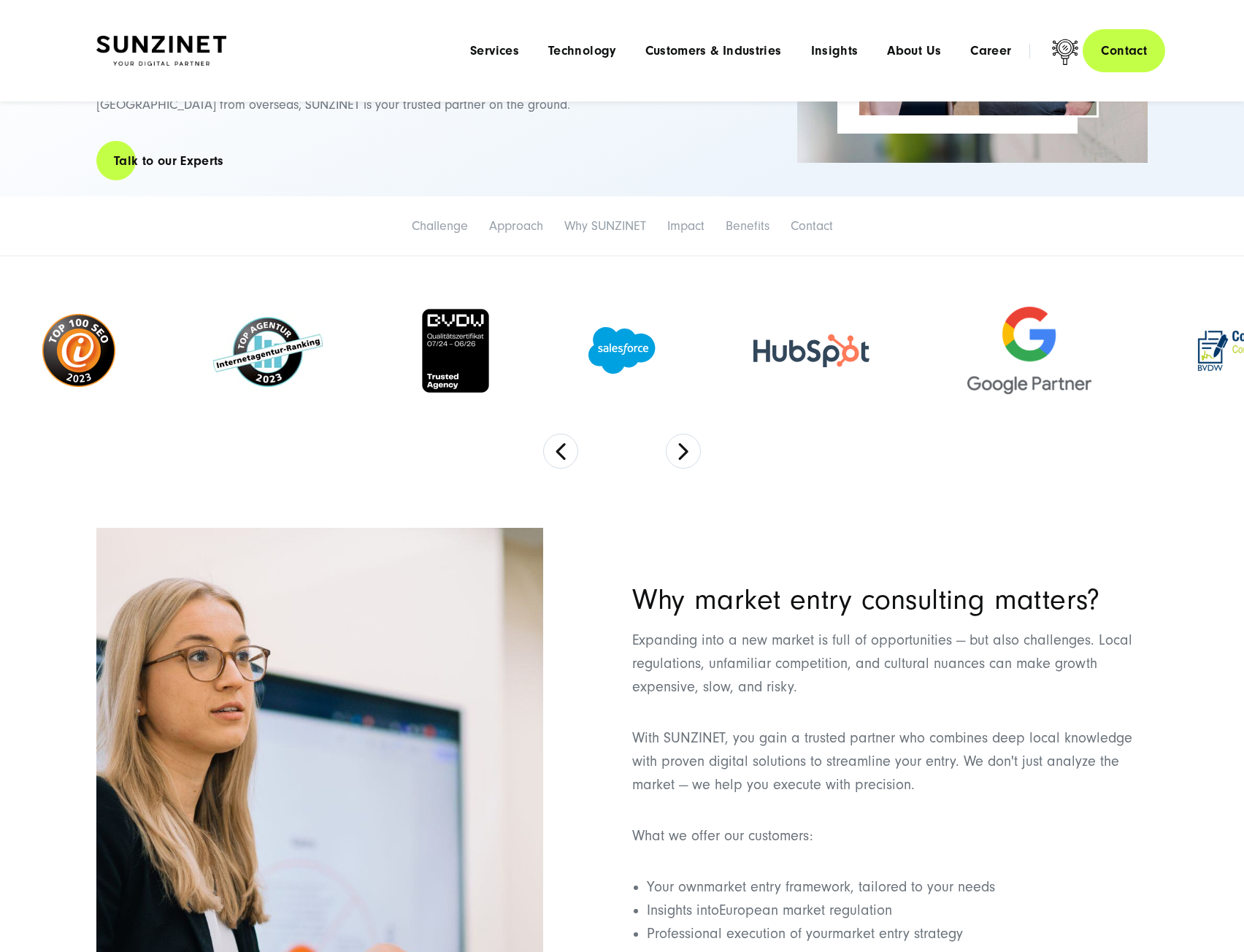
scroll to position [0, 0]
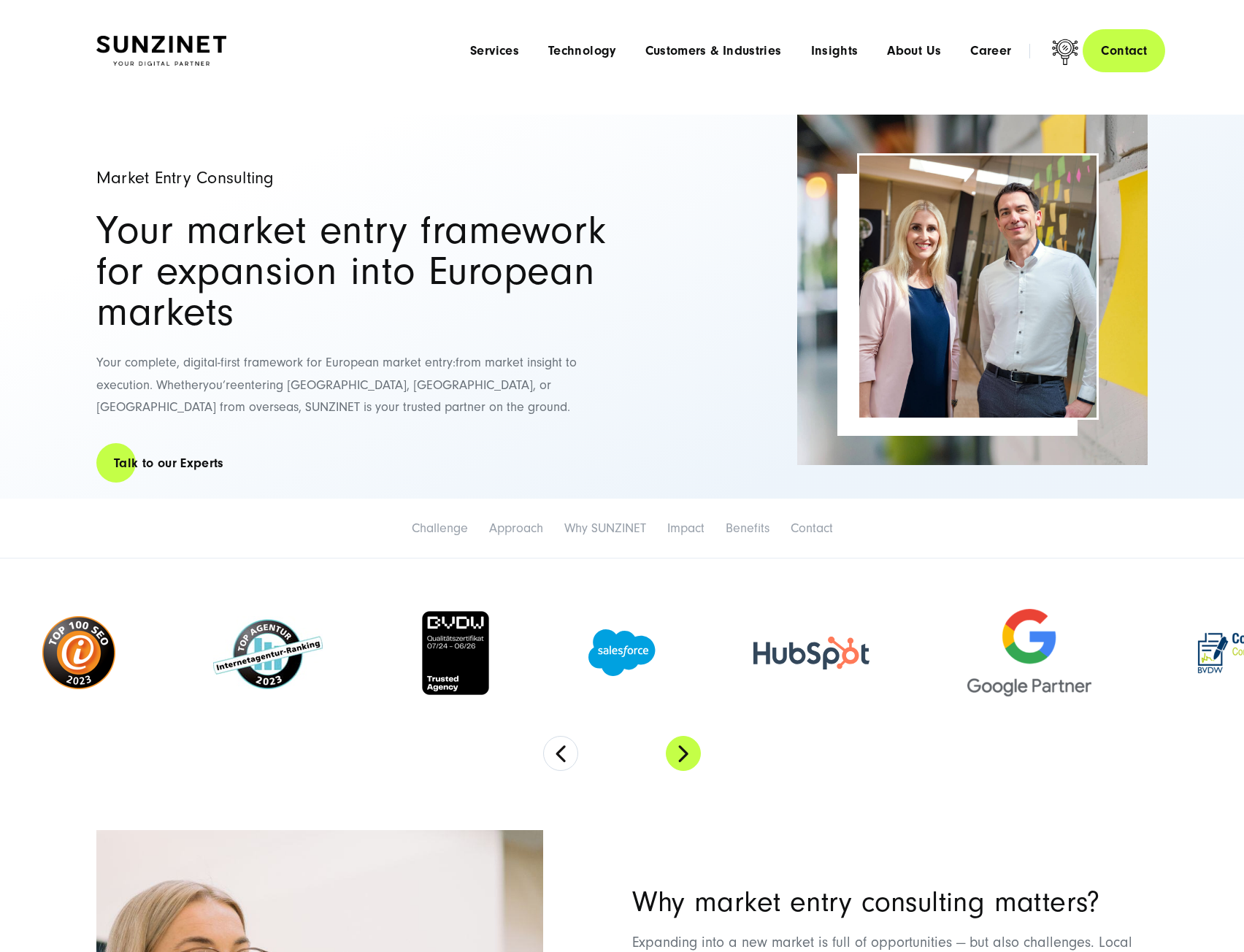
click at [685, 747] on button "Next" at bounding box center [683, 753] width 35 height 35
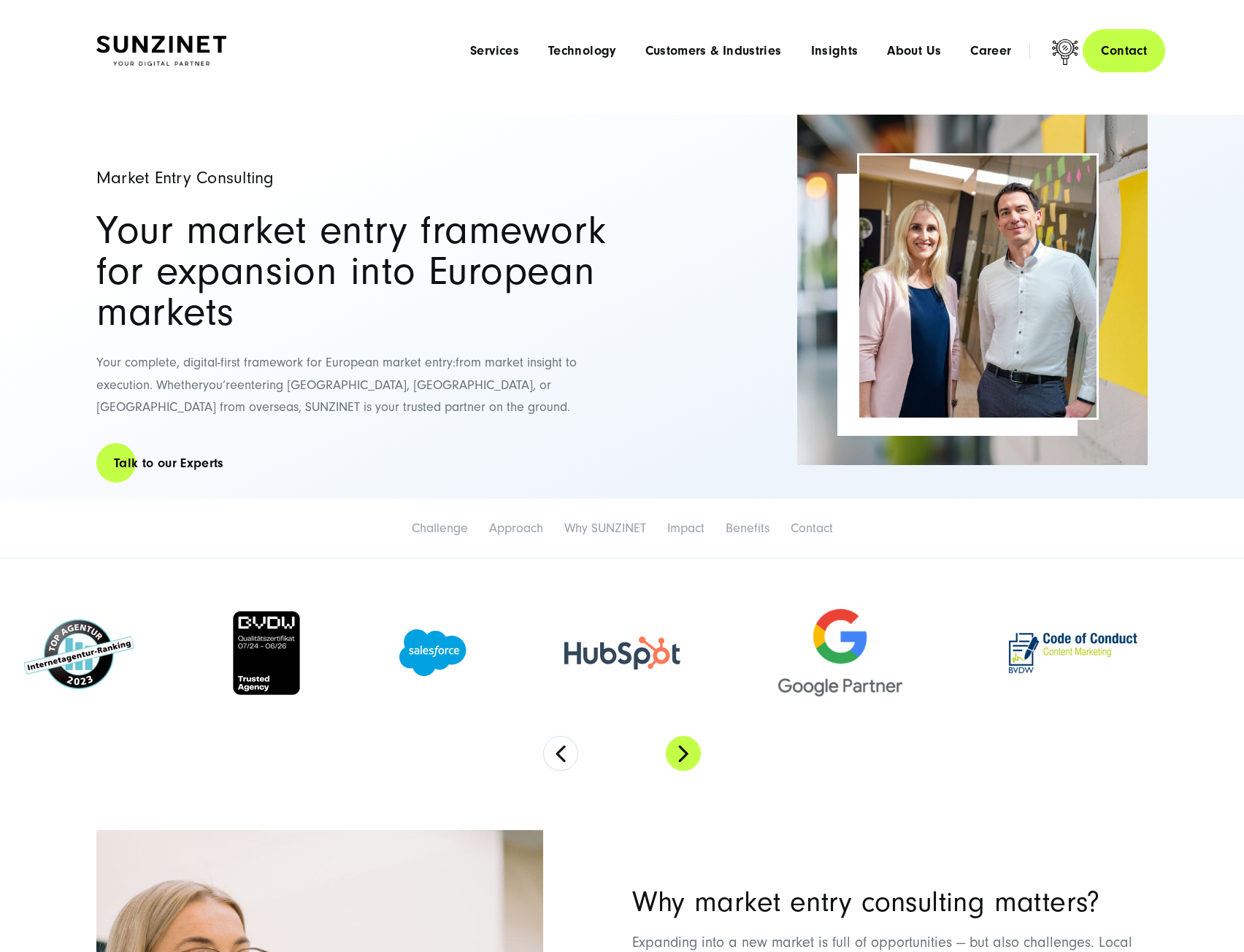
click at [689, 741] on button "Next" at bounding box center [683, 753] width 35 height 35
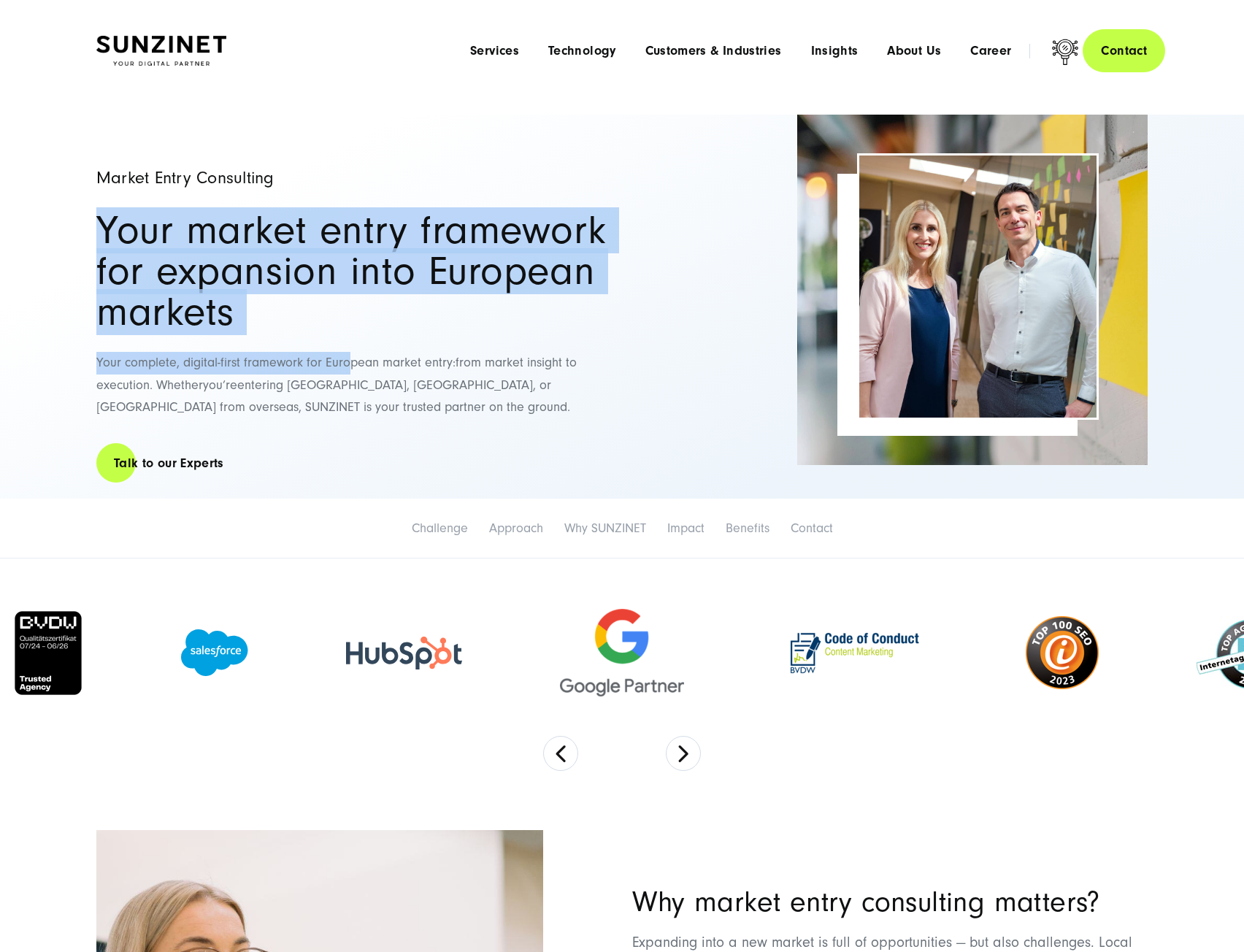
drag, startPoint x: 101, startPoint y: 216, endPoint x: 350, endPoint y: 346, distance: 280.9
click at [350, 346] on div "Market Entry Consulting Your market entry framework for expansion into European…" at bounding box center [351, 306] width 511 height 384
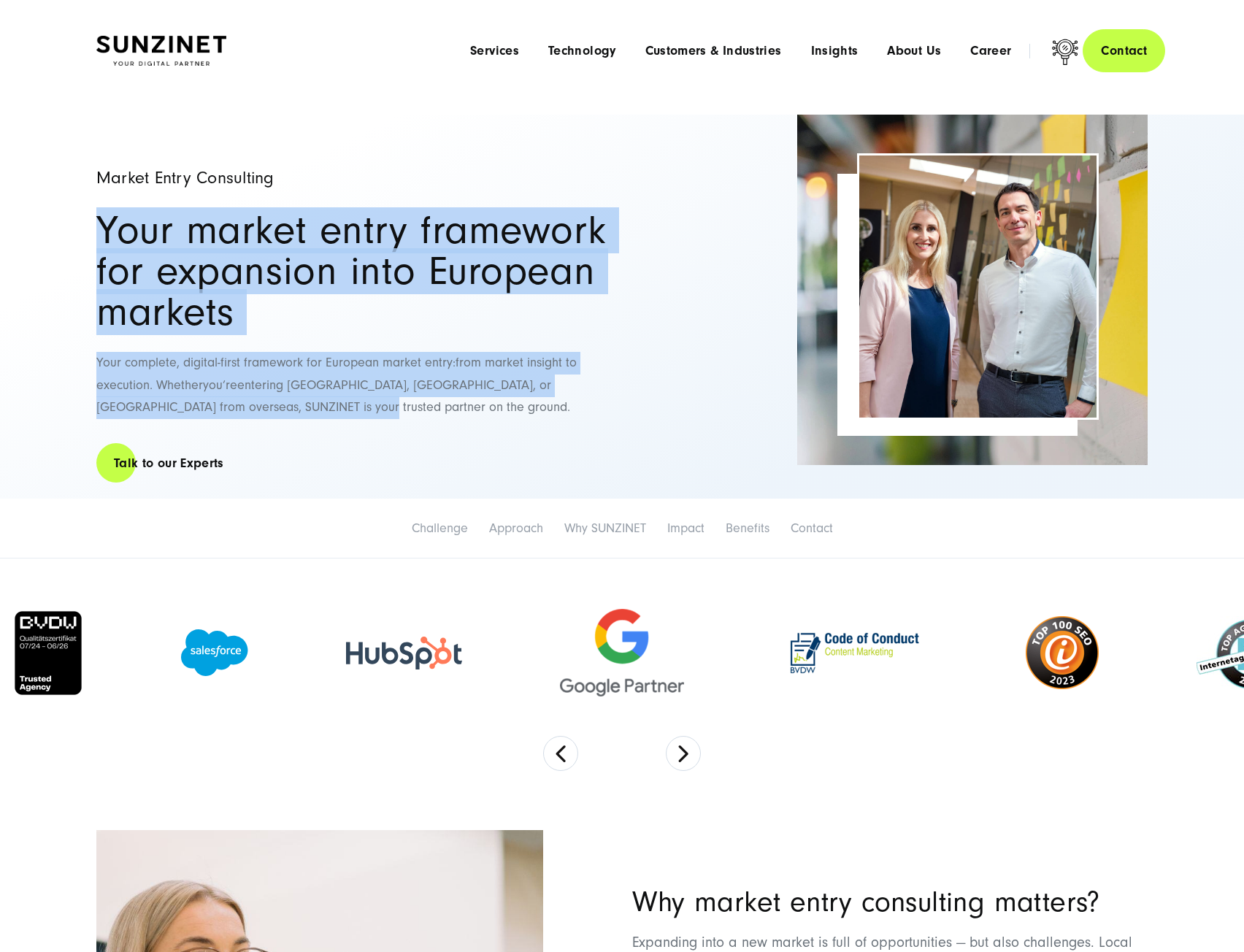
drag, startPoint x: 322, startPoint y: 401, endPoint x: 80, endPoint y: 213, distance: 306.4
click at [80, 213] on div "Market Entry Consulting Your market entry framework for expansion into European…" at bounding box center [622, 306] width 1110 height 384
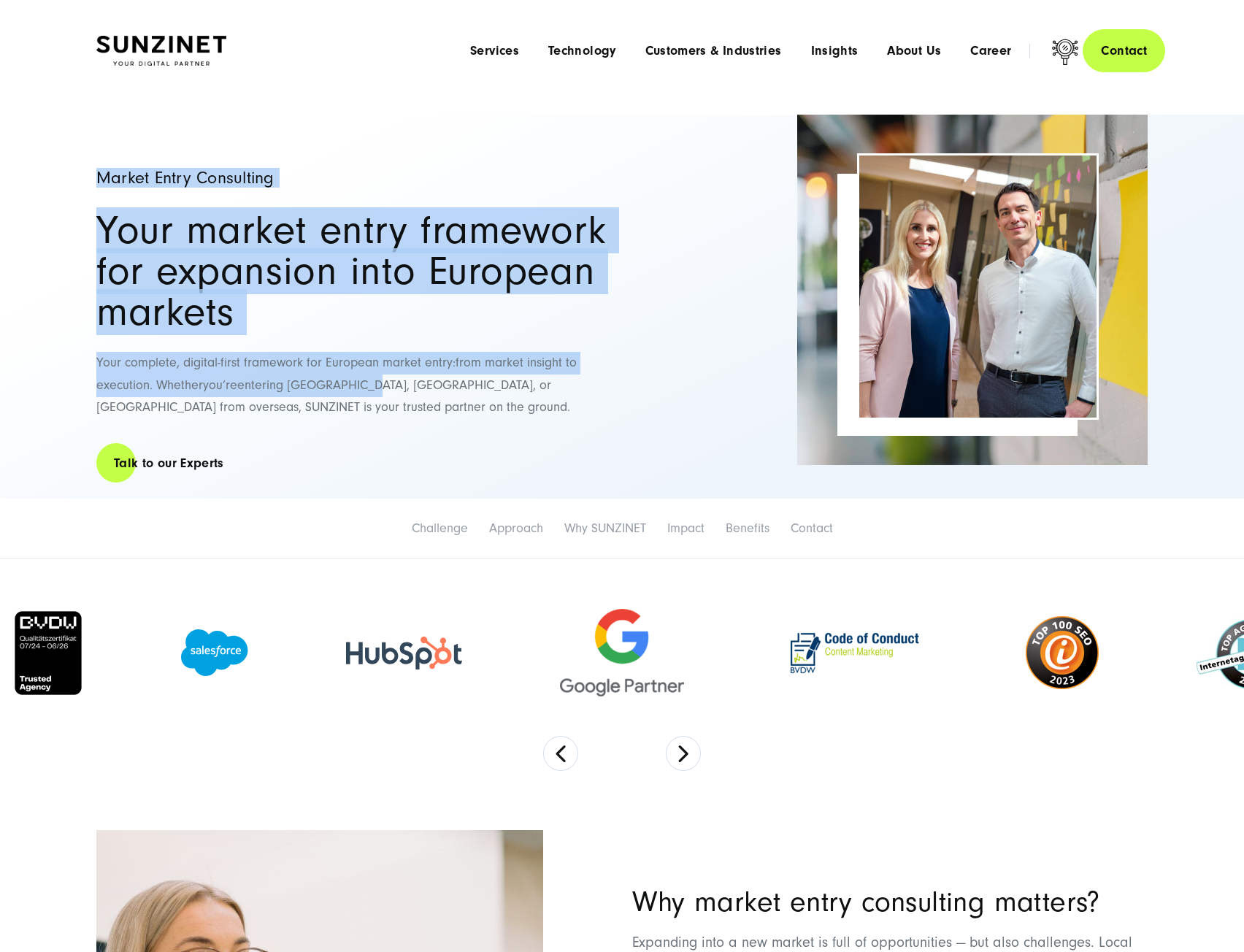
drag, startPoint x: 244, startPoint y: 283, endPoint x: 368, endPoint y: 393, distance: 165.8
click at [368, 393] on div "Market Entry Consulting Your market entry framework for expansion into European…" at bounding box center [622, 306] width 1110 height 384
click at [368, 393] on p "Your complete, digital-first framework for European market entry: from market i…" at bounding box center [351, 386] width 511 height 67
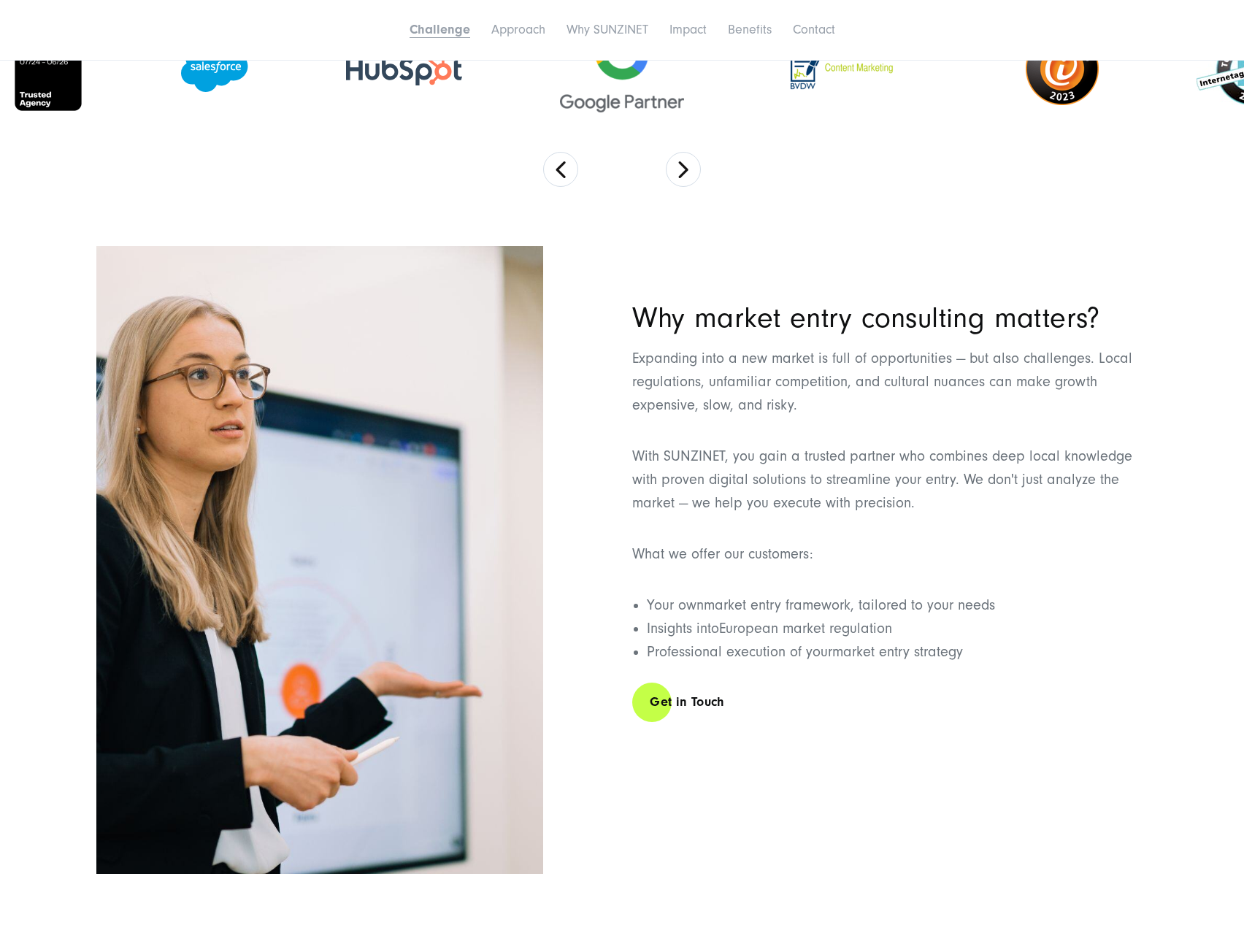
scroll to position [1240, 0]
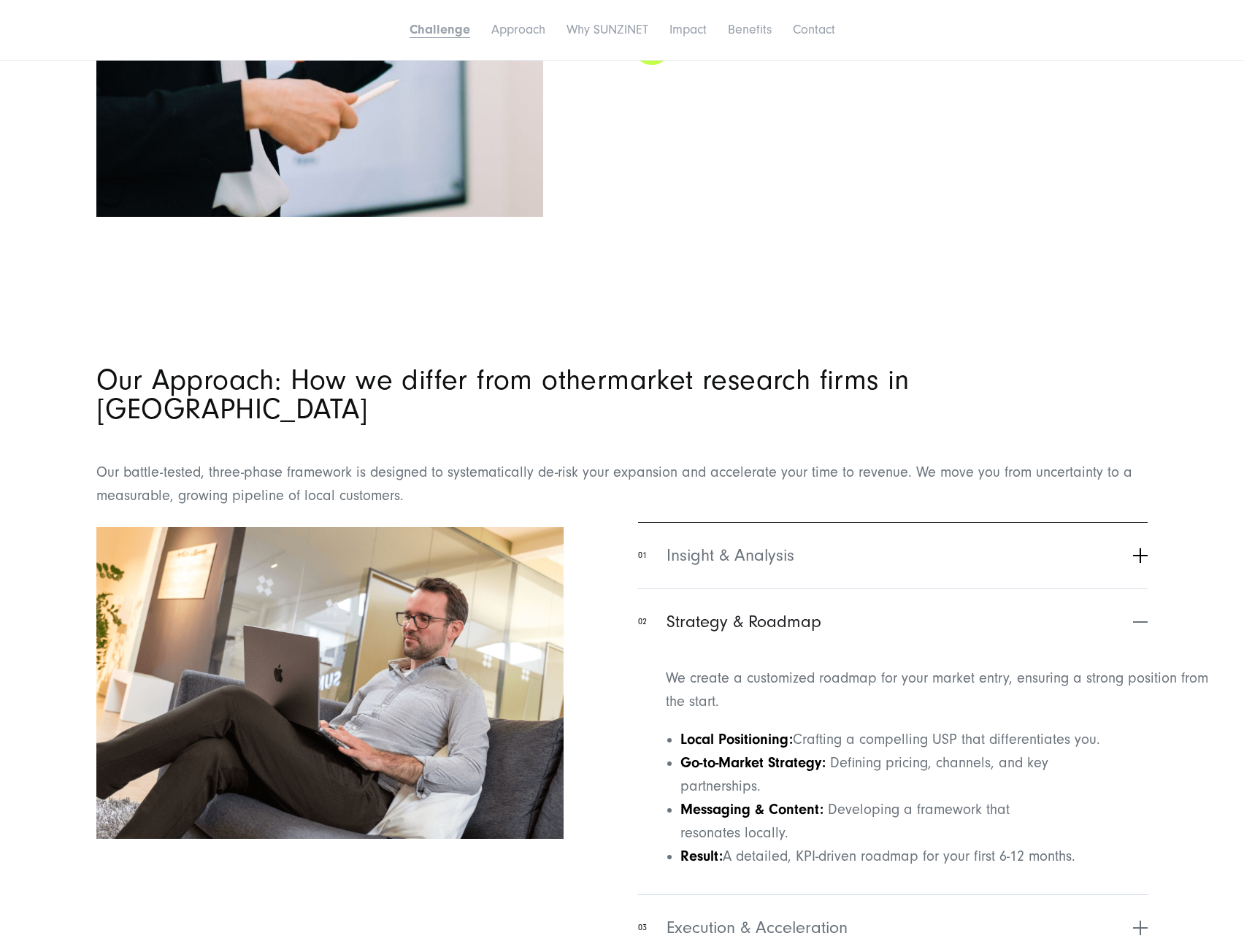
click at [919, 549] on button "01 Insight & Analysis" at bounding box center [893, 555] width 510 height 66
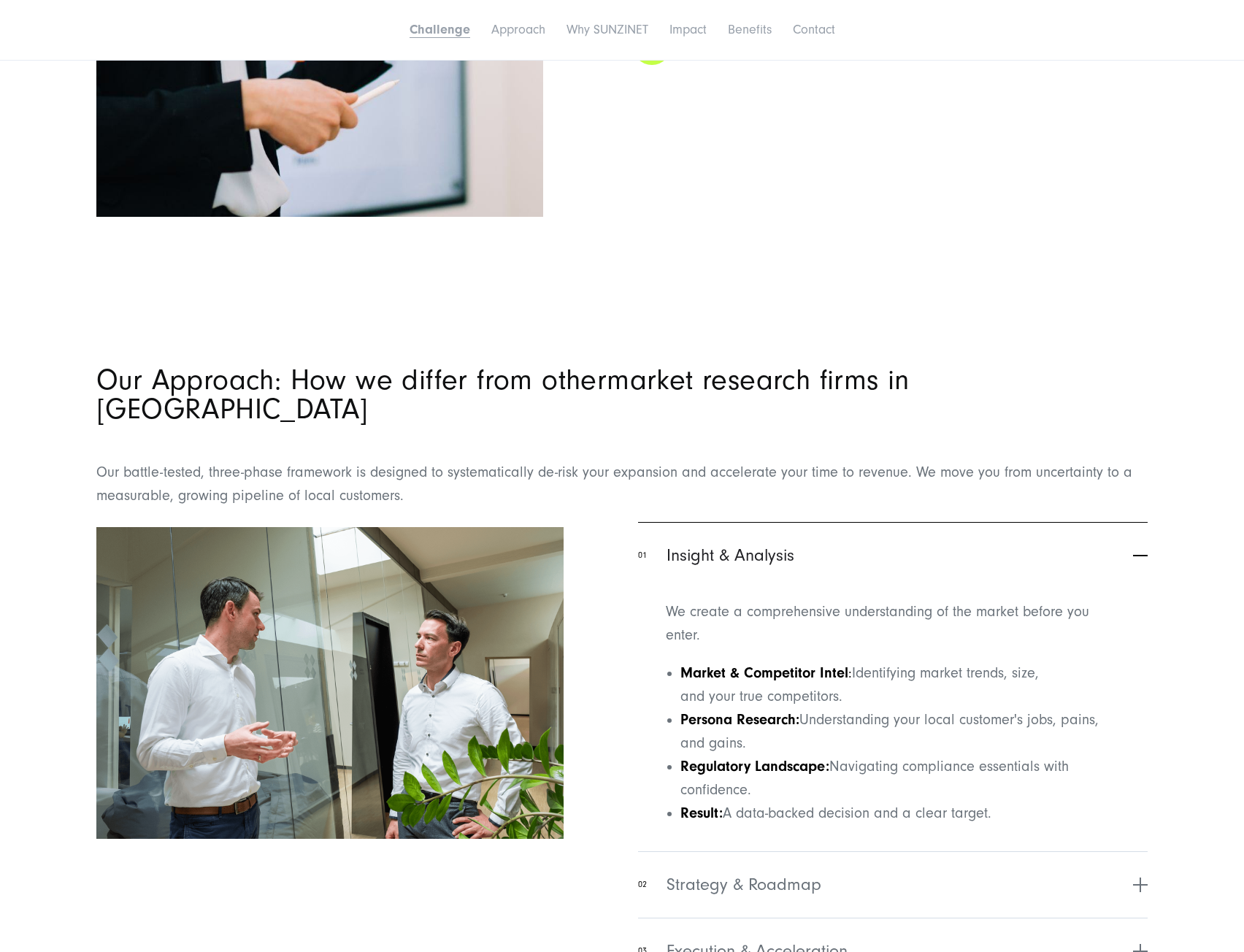
click at [832, 549] on button "01 Insight & Analysis" at bounding box center [893, 555] width 510 height 66
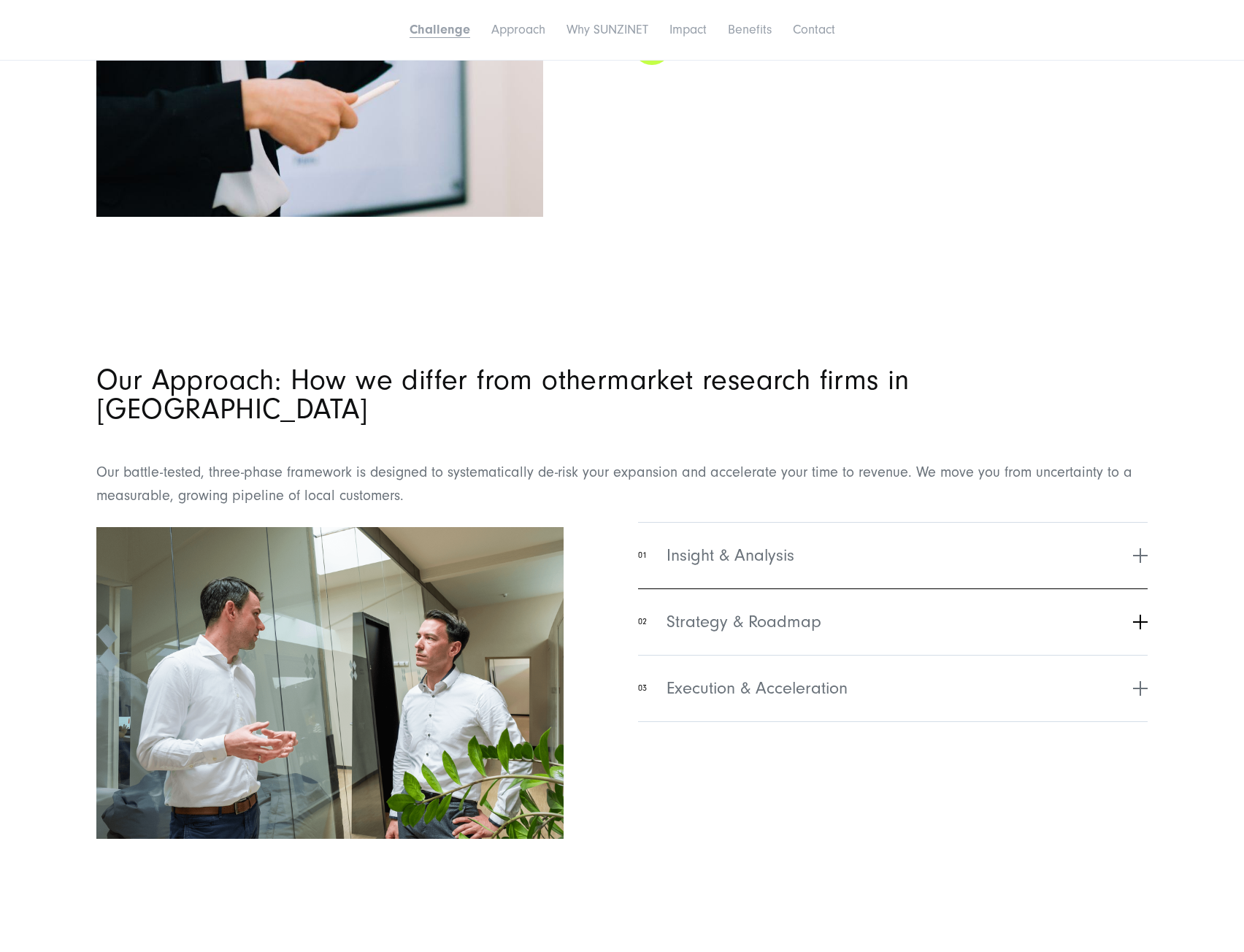
click at [903, 604] on button "02 Strategy & Roadmap" at bounding box center [893, 621] width 510 height 66
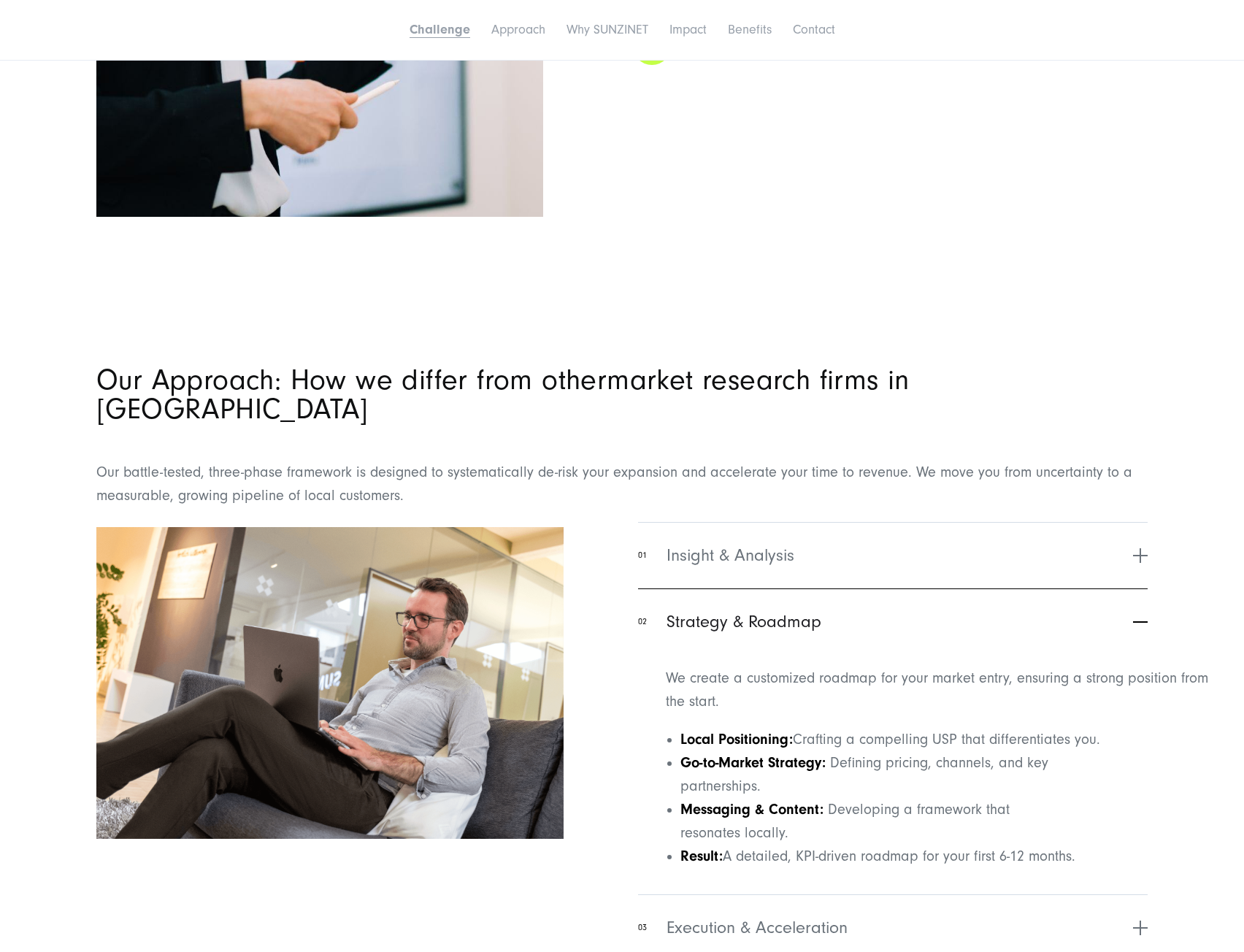
click at [903, 603] on button "02 Strategy & Roadmap" at bounding box center [893, 621] width 510 height 66
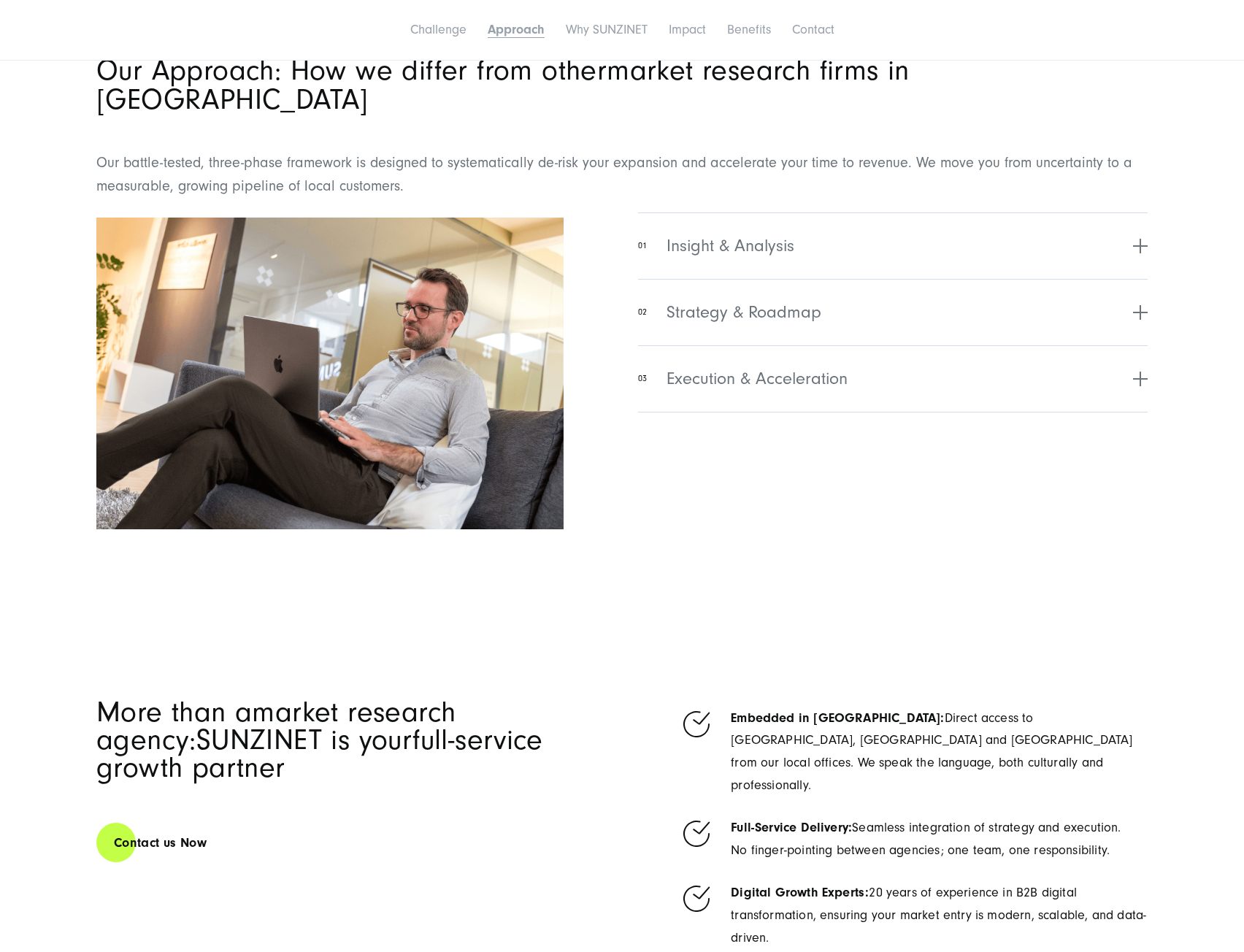
scroll to position [1751, 0]
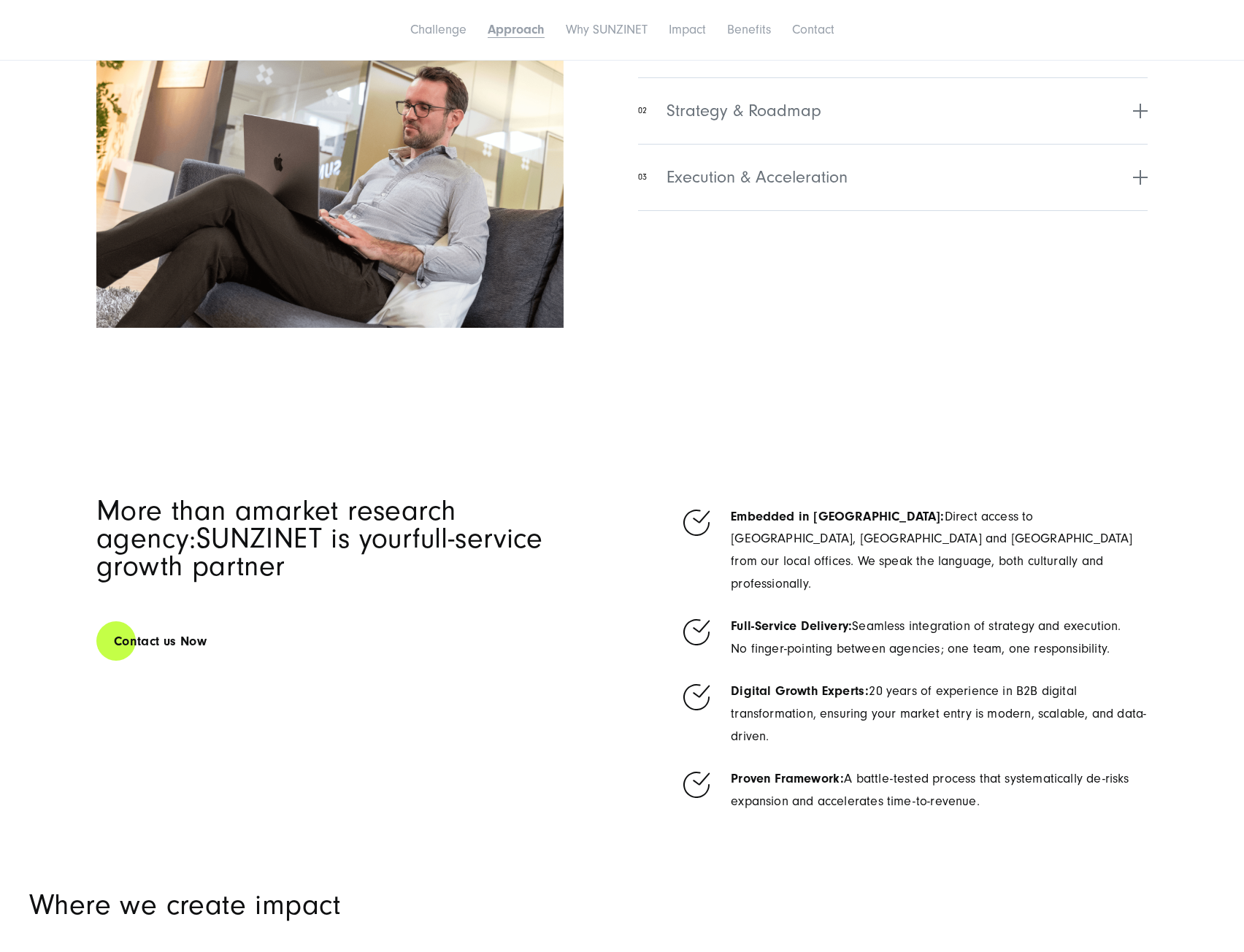
drag, startPoint x: 98, startPoint y: 486, endPoint x: 266, endPoint y: 531, distance: 173.9
click at [266, 531] on h2 "M ore than a market research agency: SUNZINET is your full-service growth partn…" at bounding box center [354, 539] width 516 height 84
click at [265, 531] on h2 "M ore than a market research agency: SUNZINET is your full-service growth partn…" at bounding box center [354, 539] width 516 height 84
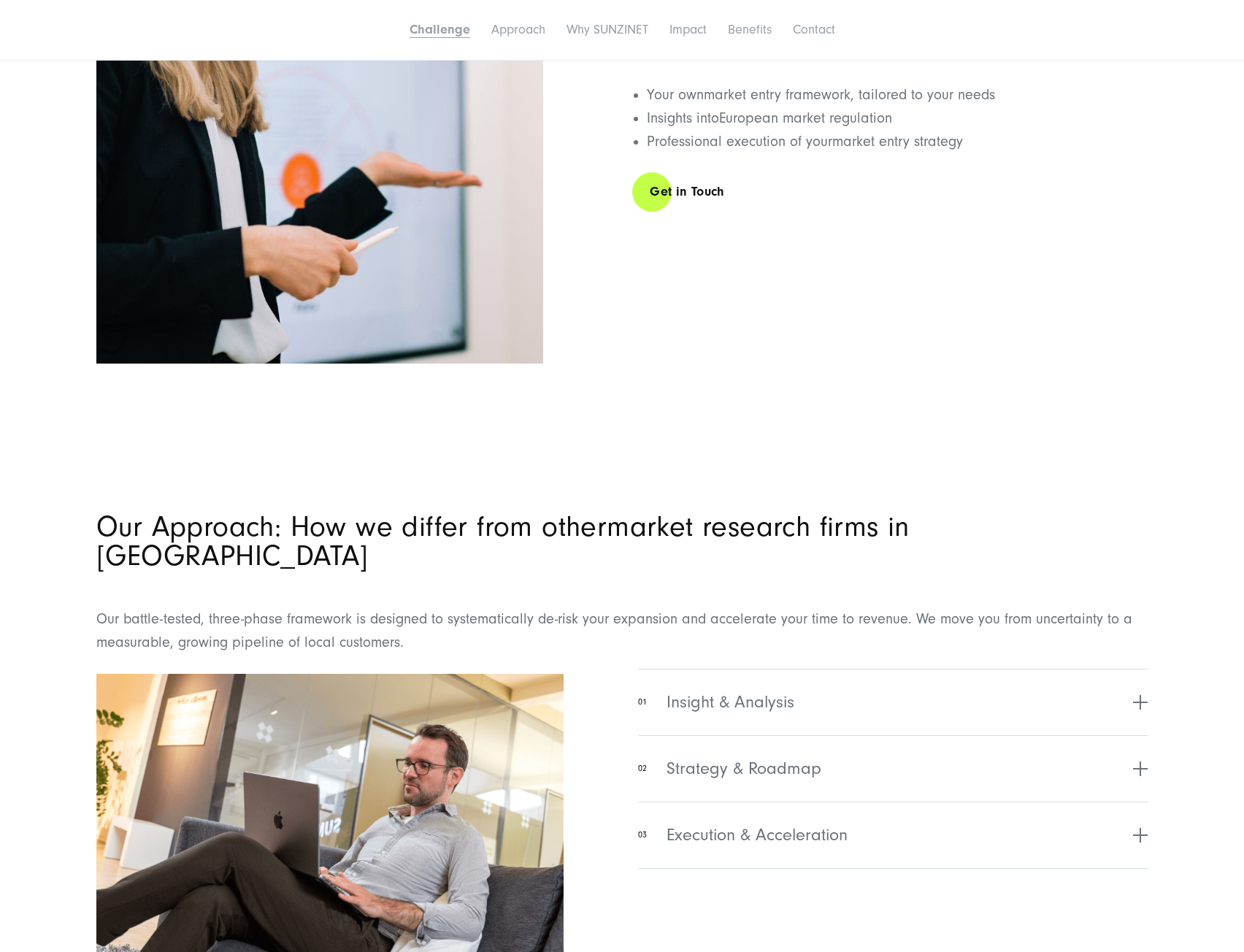
scroll to position [1094, 0]
click at [768, 689] on span "Insight & Analysis" at bounding box center [730, 701] width 128 height 26
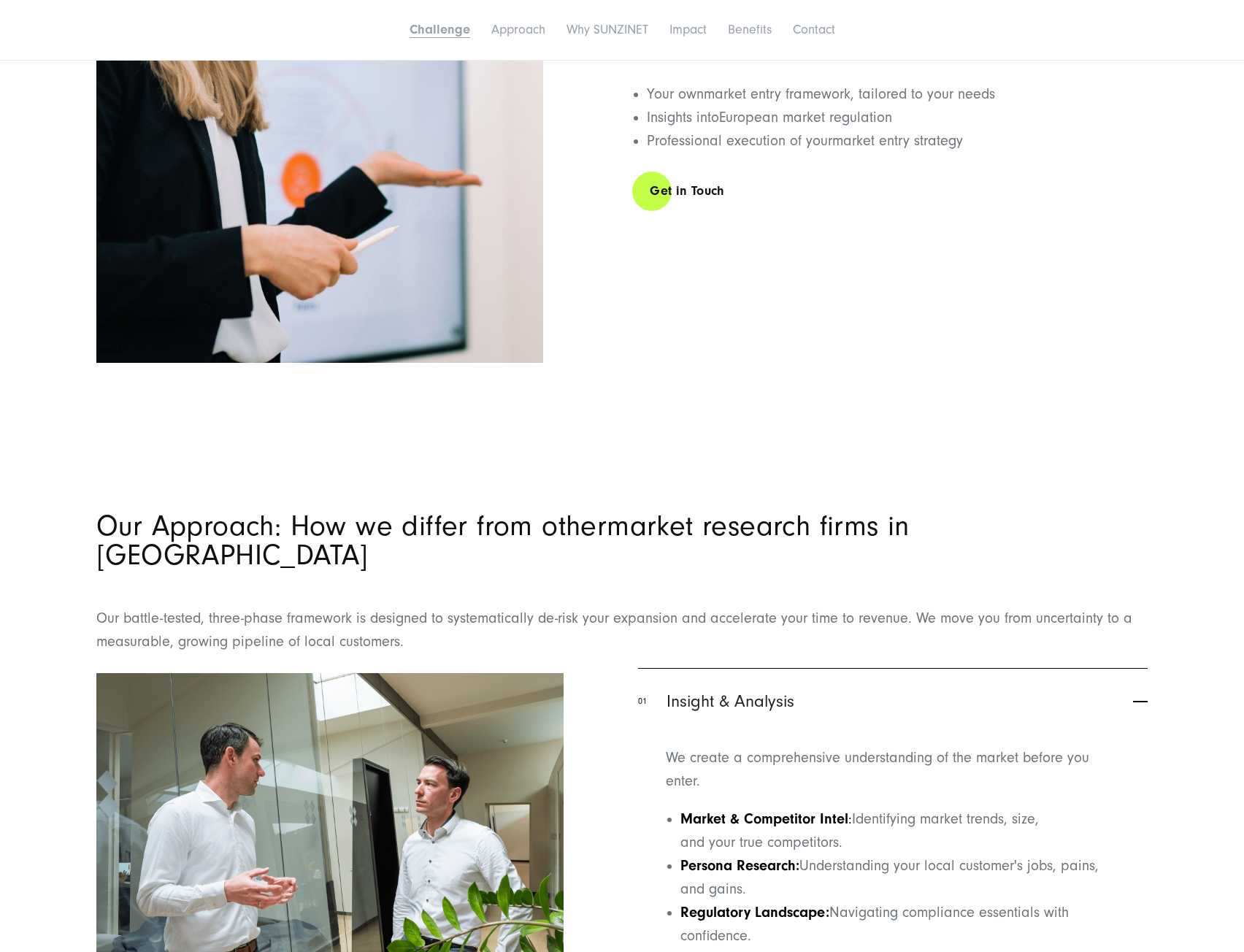
click at [768, 689] on span "Insight & Analysis" at bounding box center [730, 701] width 128 height 26
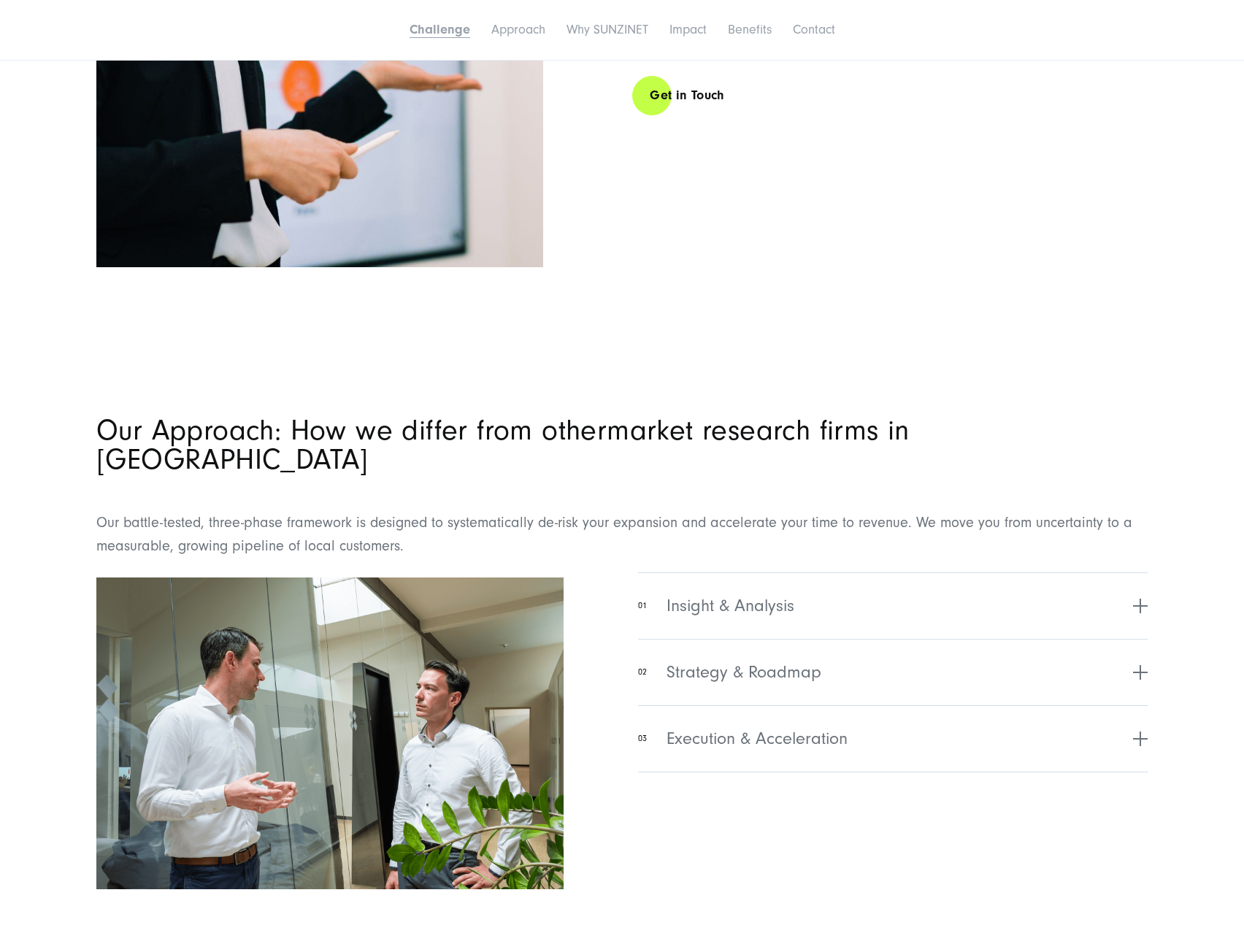
scroll to position [1387, 0]
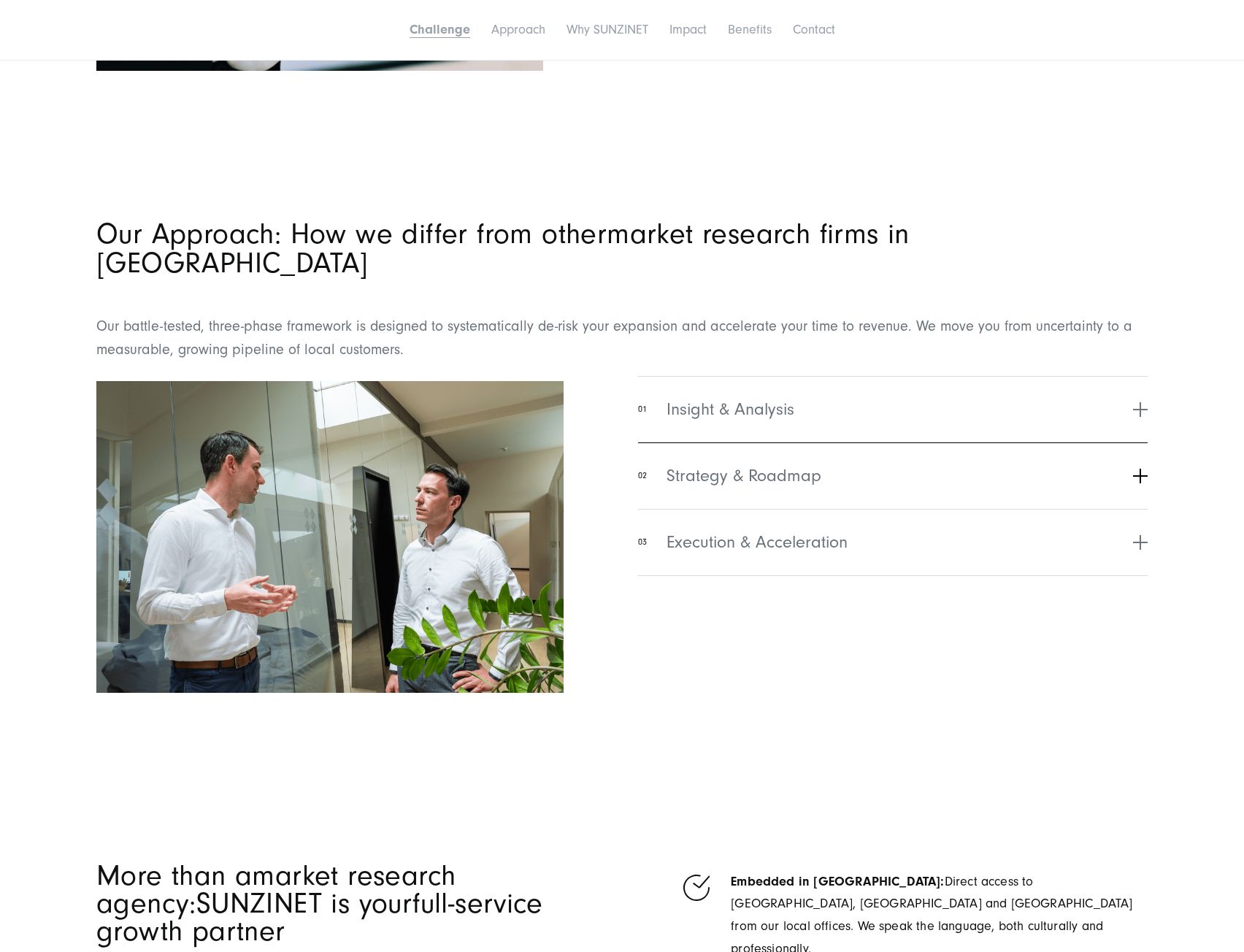
click at [761, 463] on span "Strategy & Roadmap" at bounding box center [744, 475] width 155 height 26
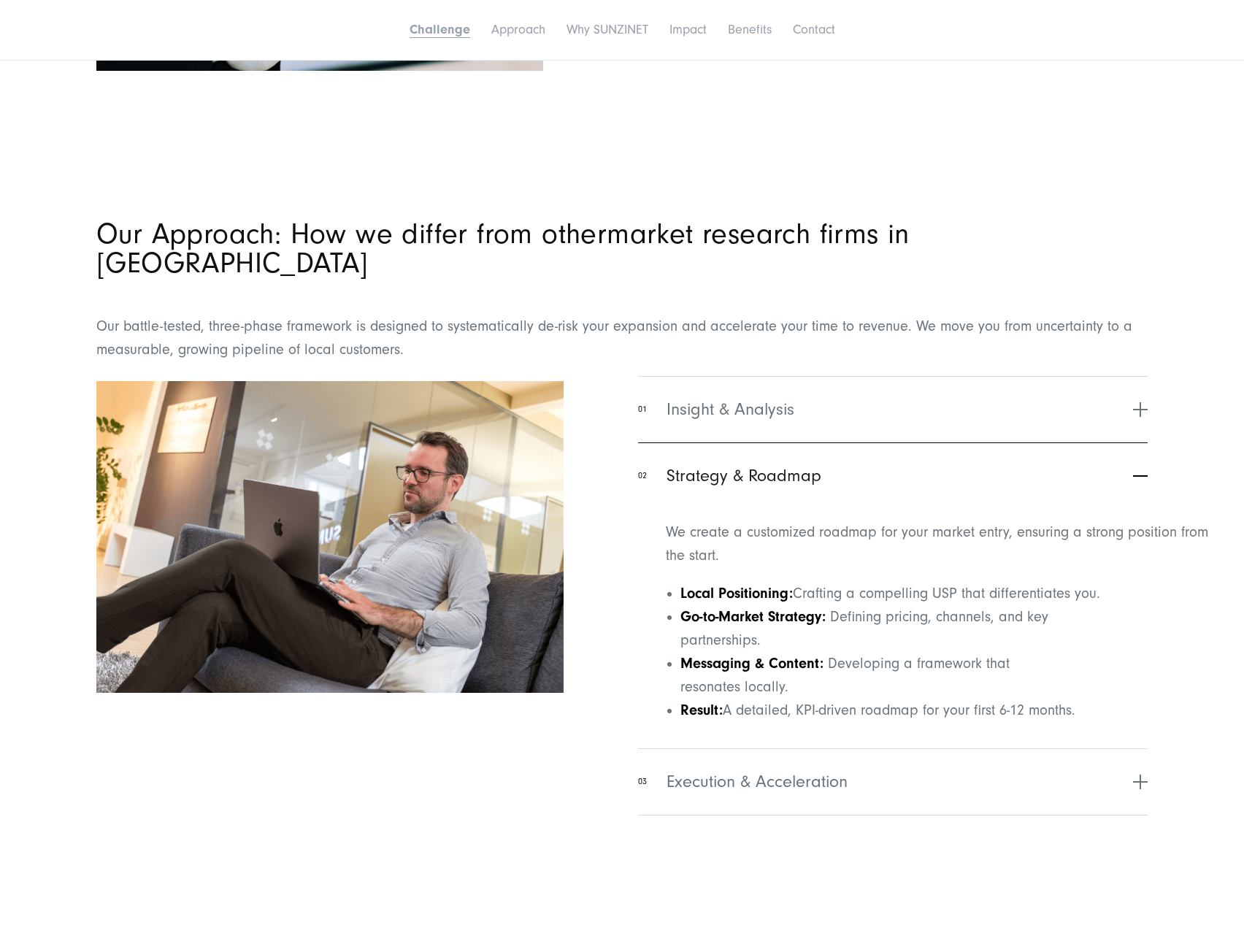
click at [762, 463] on span "Strategy & Roadmap" at bounding box center [744, 475] width 155 height 26
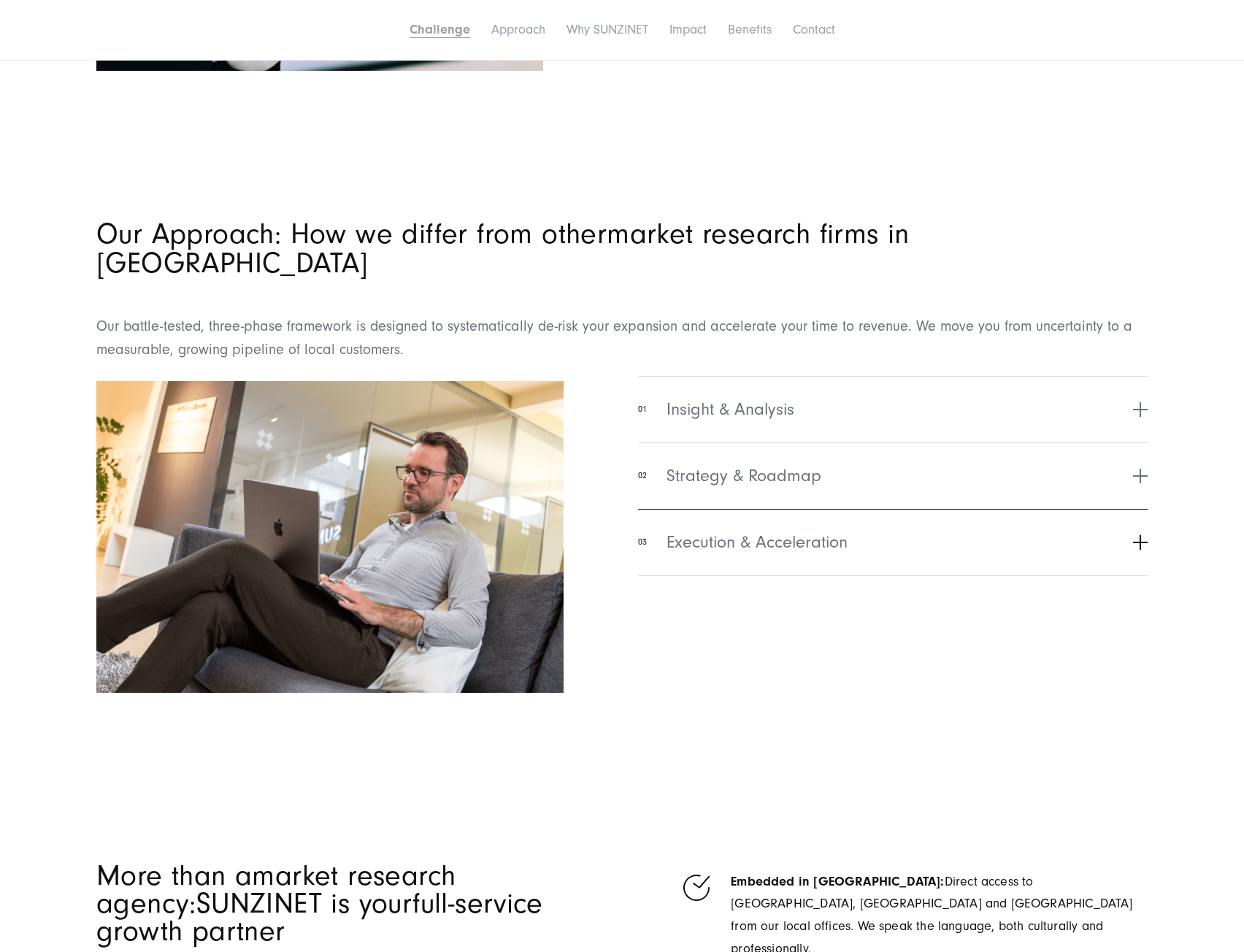
click at [779, 509] on button "03 Execution & Acceleration" at bounding box center [893, 541] width 510 height 66
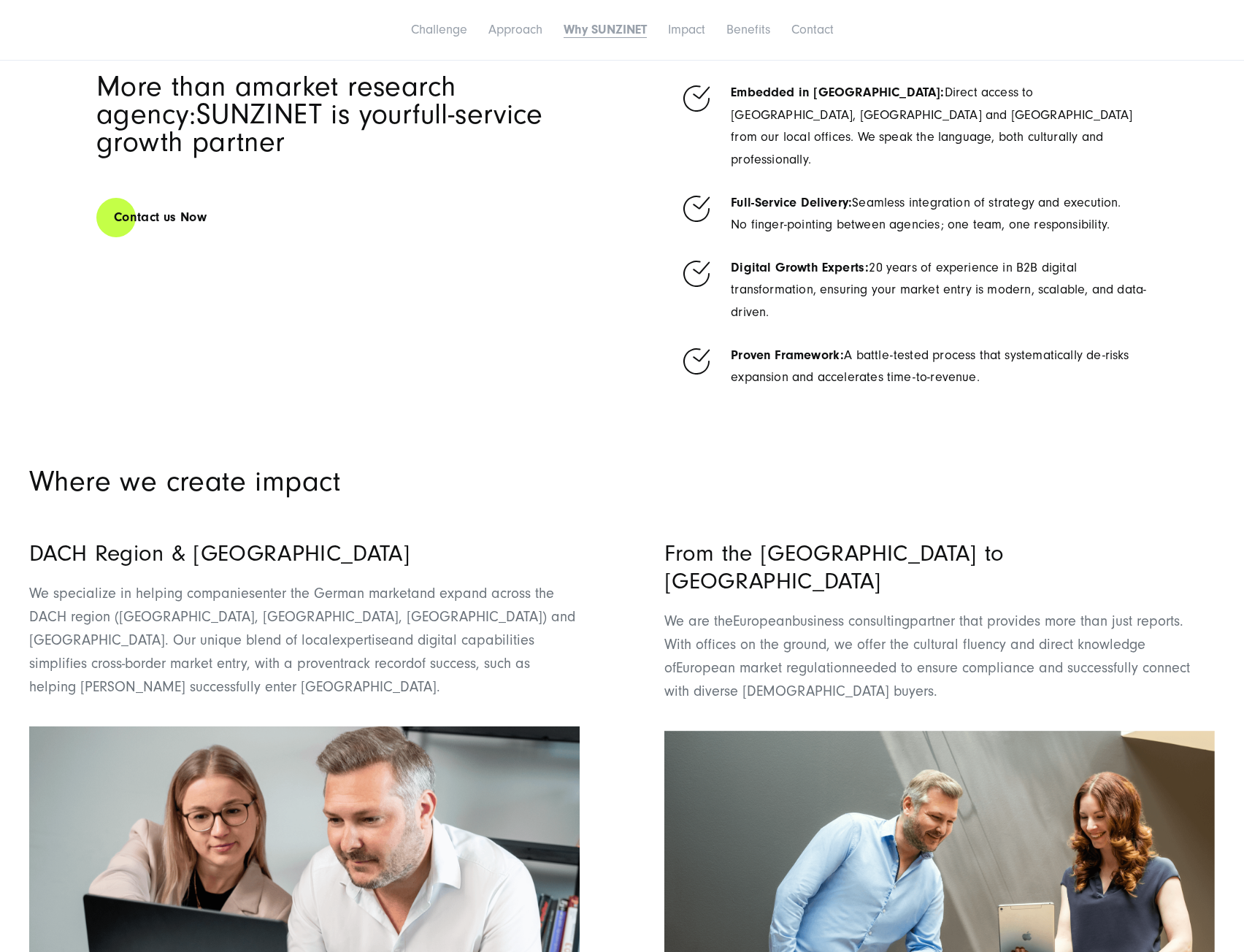
scroll to position [2481, 0]
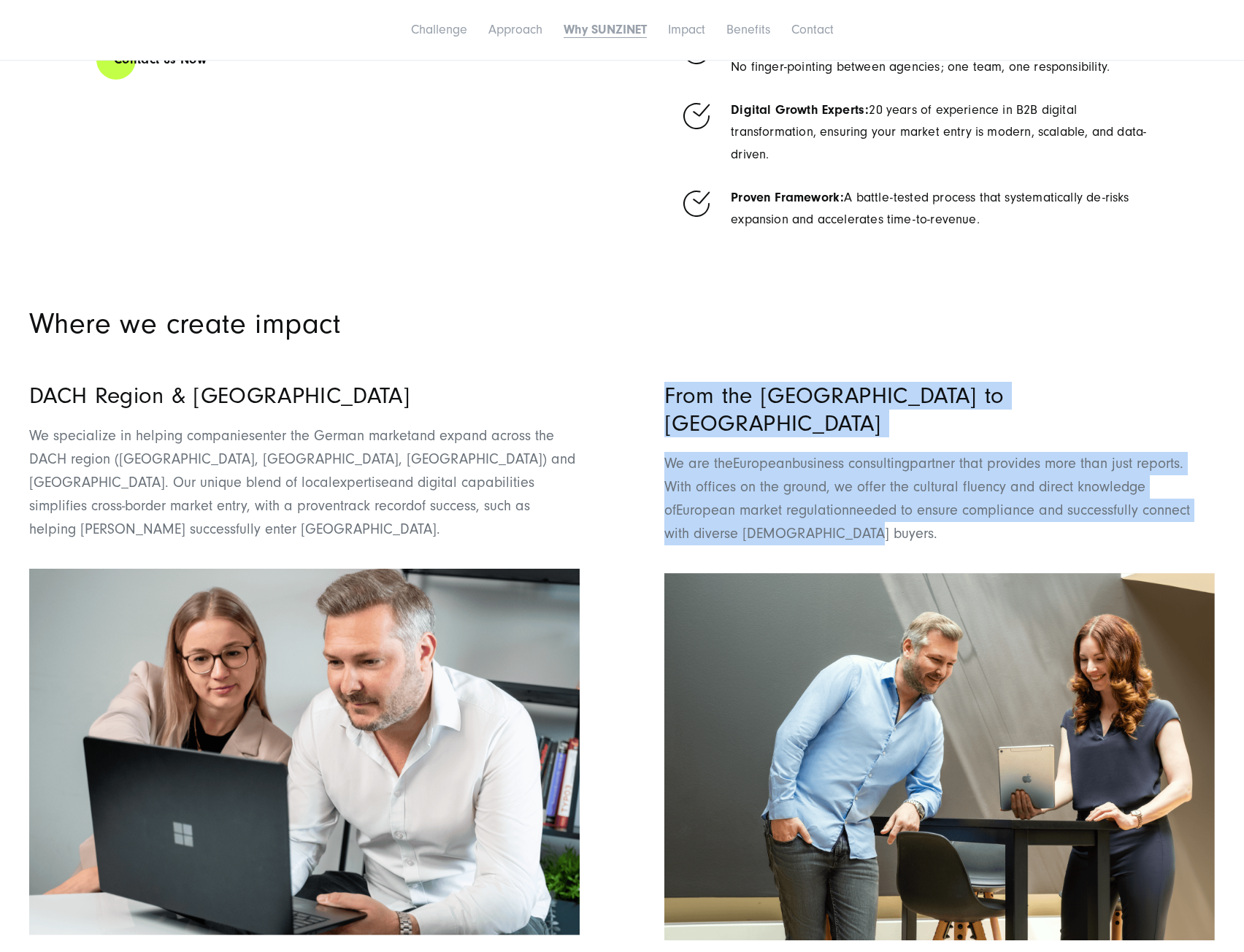
drag, startPoint x: 665, startPoint y: 339, endPoint x: 870, endPoint y: 459, distance: 237.5
click at [870, 459] on div "From the [GEOGRAPHIC_DATA] to [GEOGRAPHIC_DATA] We are the E u ropean business …" at bounding box center [940, 661] width 550 height 559
click at [870, 459] on p "We are the E u ropean business consulting partner that provides more than just …" at bounding box center [940, 498] width 550 height 93
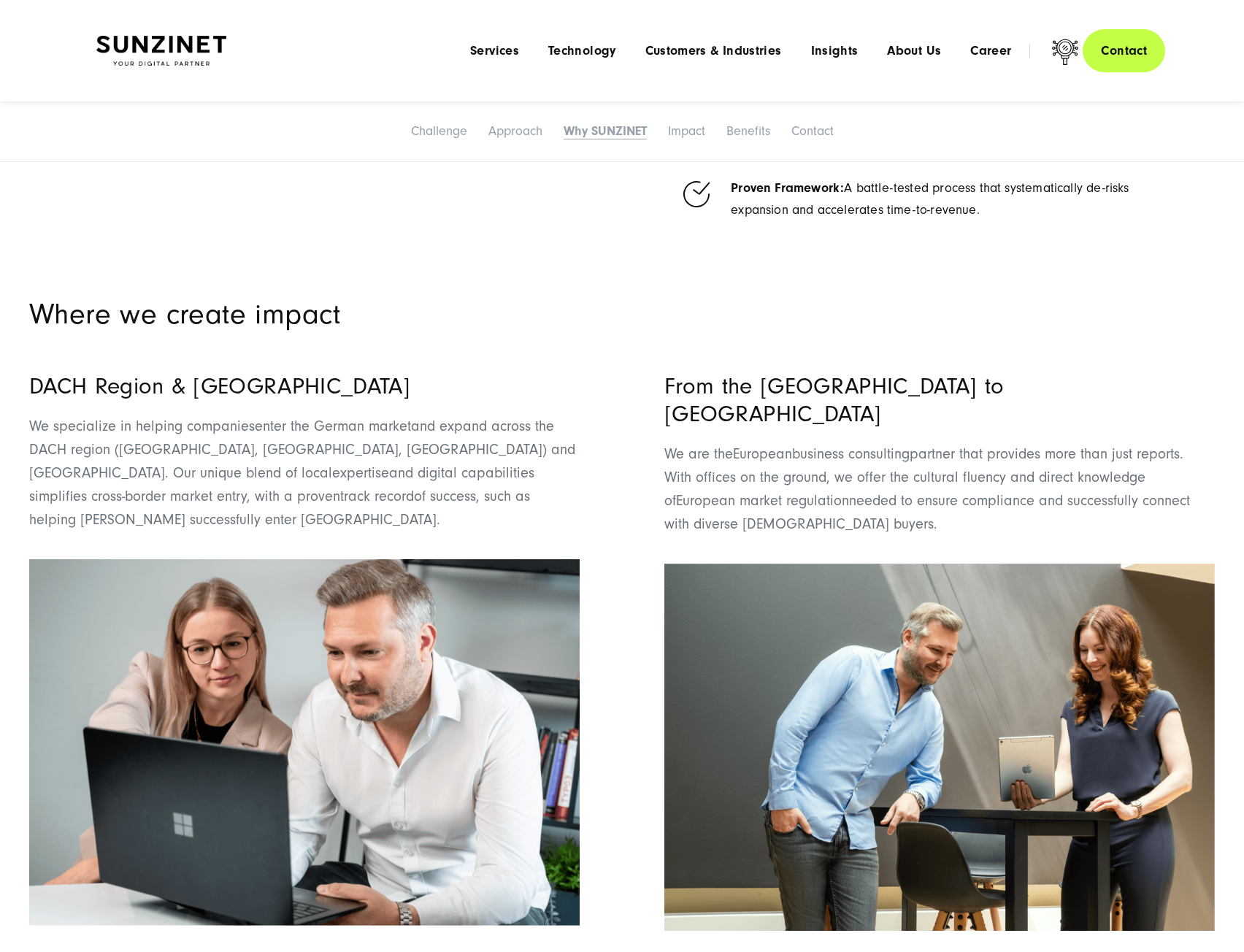
scroll to position [2335, 0]
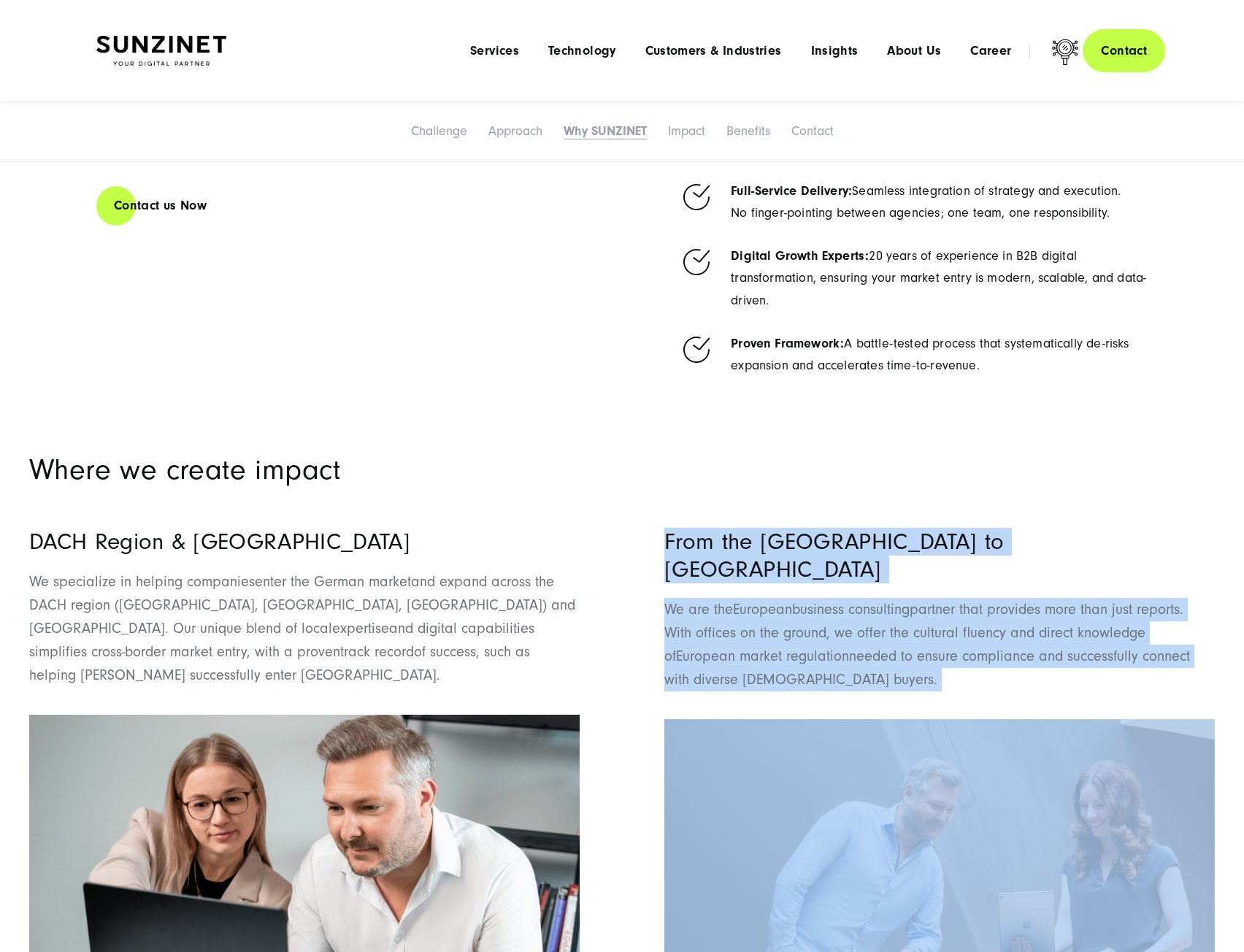
drag, startPoint x: 668, startPoint y: 478, endPoint x: 933, endPoint y: 616, distance: 298.8
click at [933, 616] on div "From the [GEOGRAPHIC_DATA] to [GEOGRAPHIC_DATA] We are the E u ropean business …" at bounding box center [940, 807] width 550 height 559
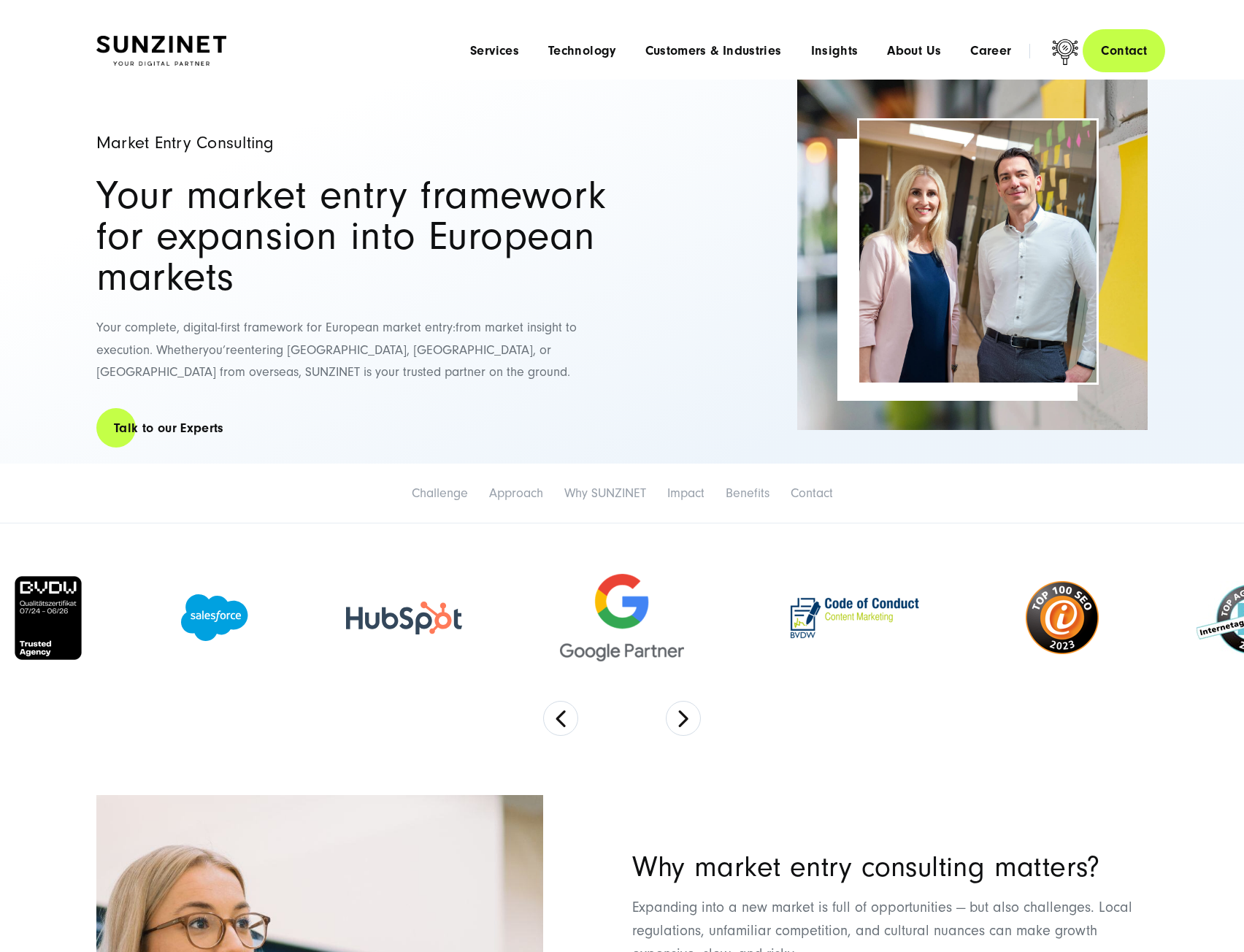
scroll to position [0, 0]
